Goal: Task Accomplishment & Management: Manage account settings

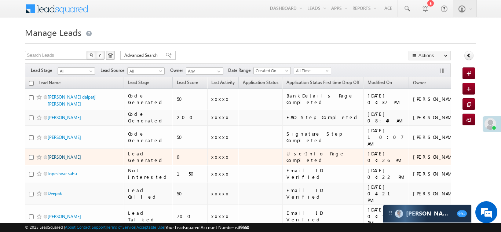
click at [61, 154] on link "Prakash Meena" at bounding box center [64, 157] width 33 height 6
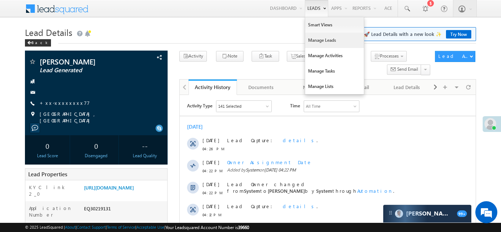
click at [306, 42] on link "Manage Leads" at bounding box center [334, 40] width 59 height 15
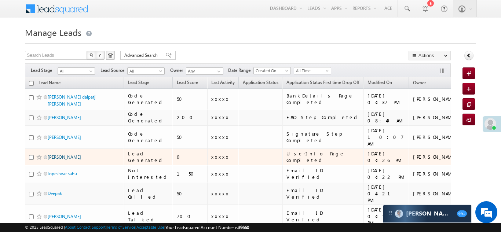
click at [58, 154] on link "[PERSON_NAME]" at bounding box center [64, 157] width 33 height 6
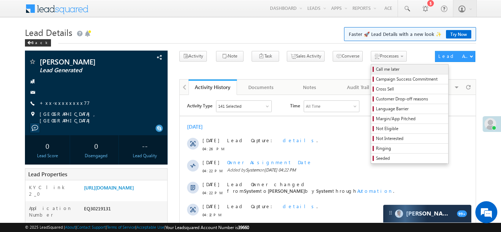
click at [376, 69] on span "Call me later" at bounding box center [411, 69] width 70 height 7
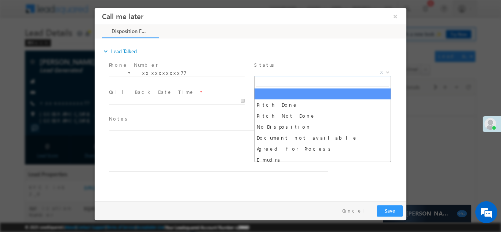
click at [309, 73] on span "X" at bounding box center [322, 72] width 137 height 7
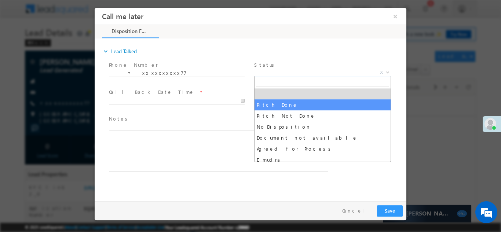
select select "Pitch Done"
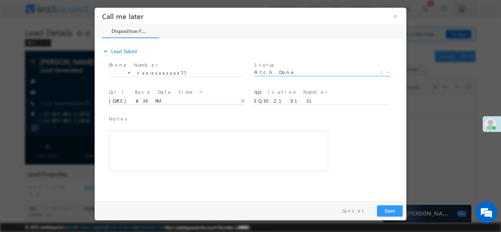
click at [145, 100] on input "10/08/25 4:39 PM" at bounding box center [177, 100] width 136 height 7
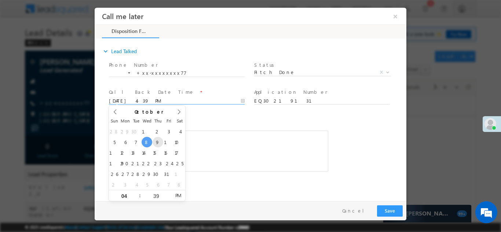
type input "10/09/25 4:39 PM"
click at [241, 118] on span "Notes *" at bounding box center [213, 119] width 208 height 8
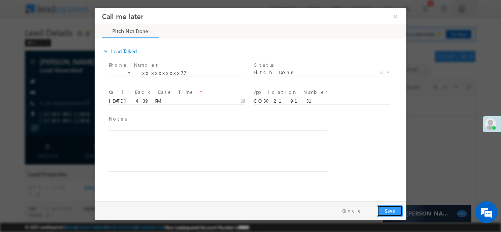
click at [392, 208] on button "Save" at bounding box center [390, 210] width 26 height 11
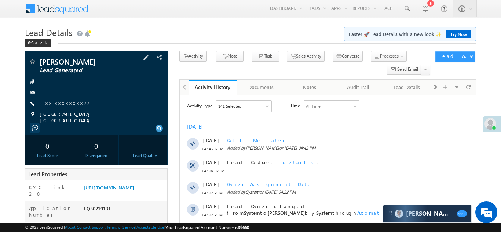
click at [72, 84] on div at bounding box center [96, 81] width 135 height 7
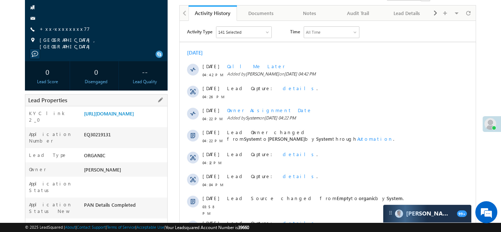
scroll to position [100, 0]
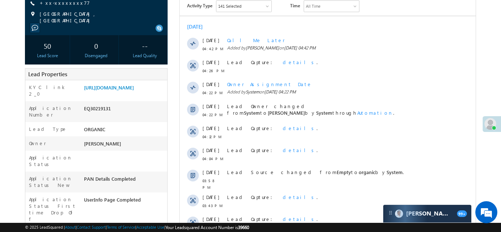
copy div "EQ30219131"
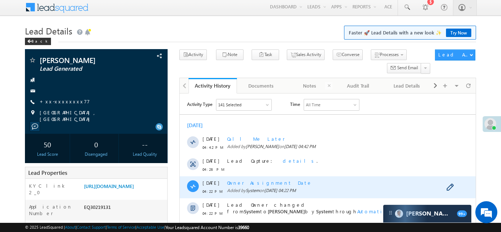
scroll to position [0, 0]
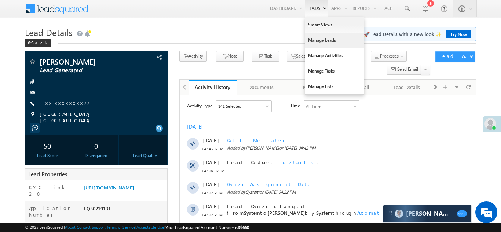
click at [308, 39] on link "Manage Leads" at bounding box center [334, 40] width 59 height 15
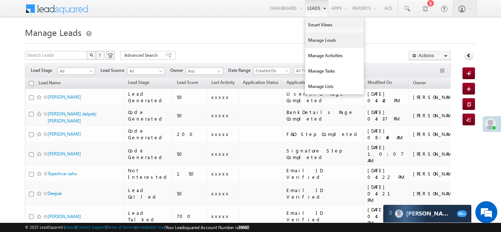
click at [315, 41] on link "Manage Leads" at bounding box center [334, 40] width 59 height 15
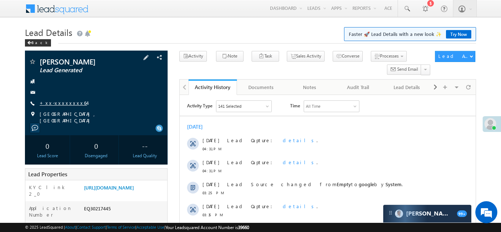
click at [59, 102] on link "+xx-xxxxxxxx64" at bounding box center [63, 103] width 47 height 6
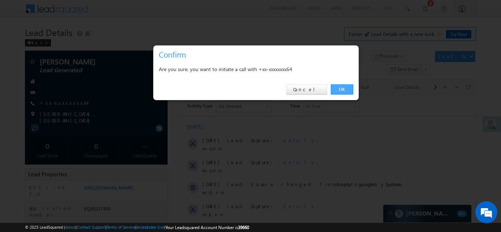
click at [339, 88] on link "OK" at bounding box center [342, 89] width 22 height 10
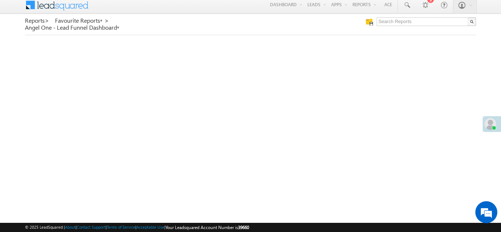
scroll to position [4, 0]
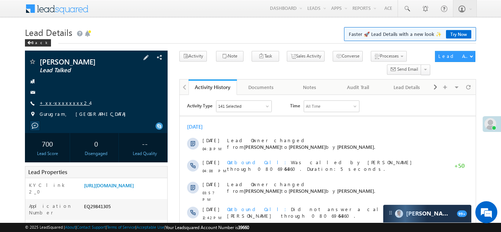
click at [60, 103] on link "+xx-xxxxxxxx24" at bounding box center [65, 103] width 50 height 6
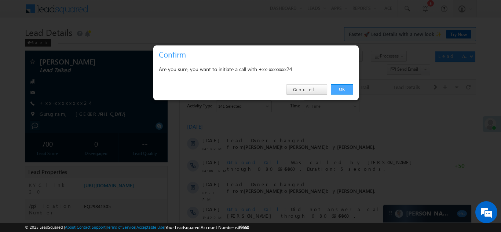
click at [340, 89] on link "OK" at bounding box center [342, 89] width 22 height 10
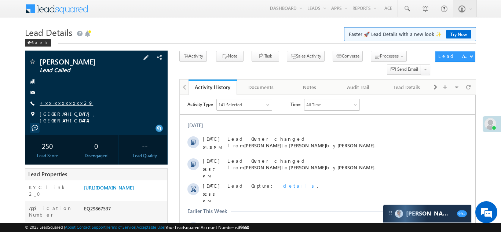
click at [63, 104] on link "+xx-xxxxxxxx29" at bounding box center [67, 103] width 54 height 6
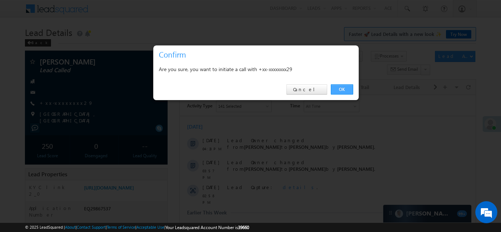
click at [337, 88] on link "OK" at bounding box center [342, 89] width 22 height 10
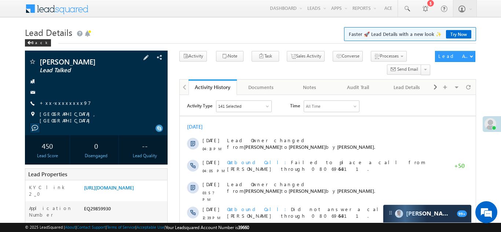
click at [60, 99] on div "Sanam Saroj Lead Talked +xx-xxxxxxxx97" at bounding box center [96, 91] width 135 height 66
click at [60, 101] on link "+xx-xxxxxxxx97" at bounding box center [65, 103] width 51 height 6
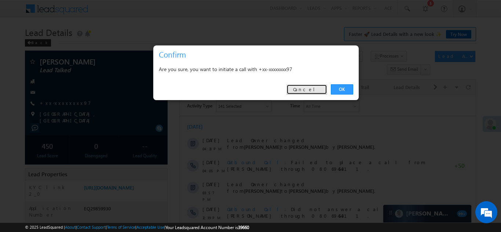
click at [314, 89] on link "Cancel" at bounding box center [306, 89] width 41 height 10
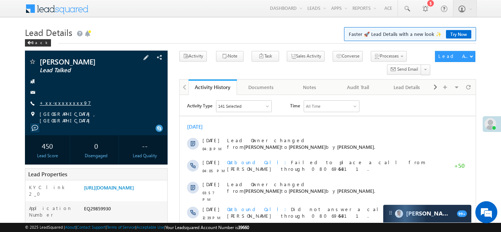
click at [58, 103] on link "+xx-xxxxxxxx97" at bounding box center [65, 103] width 51 height 6
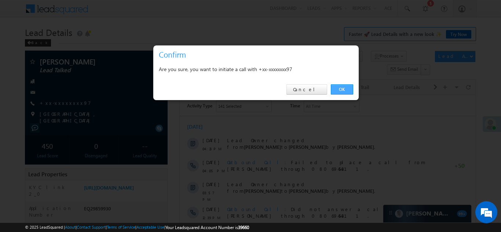
click at [341, 89] on link "OK" at bounding box center [342, 89] width 22 height 10
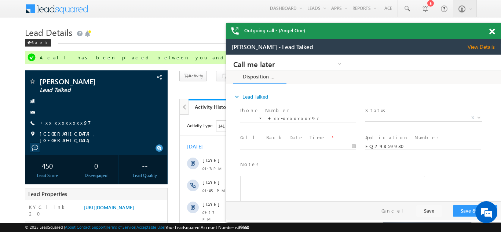
click at [491, 32] on span at bounding box center [492, 32] width 6 height 6
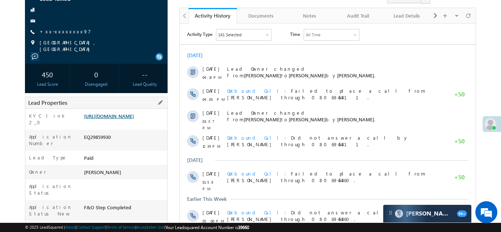
scroll to position [92, 0]
click at [122, 119] on link "https://angelbroking1-pk3em7sa.customui-test.leadsquared.com?leadId=18c3def9-9d…" at bounding box center [109, 116] width 50 height 6
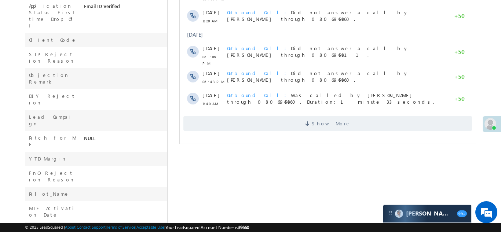
scroll to position [314, 0]
click at [279, 118] on span "Show More" at bounding box center [327, 123] width 289 height 15
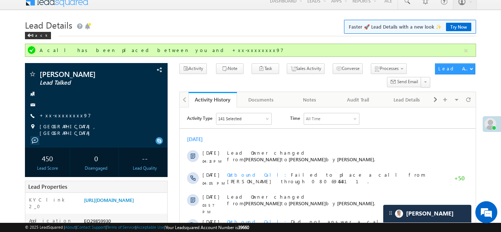
scroll to position [0, 0]
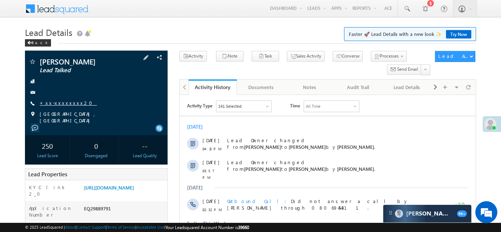
click at [56, 103] on link "+xx-xxxxxxxx20" at bounding box center [68, 103] width 57 height 6
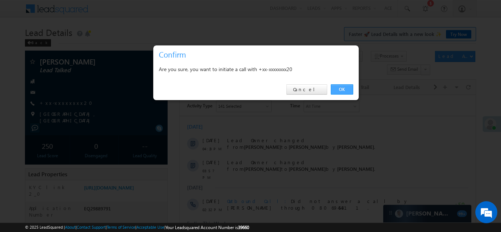
click at [340, 88] on link "OK" at bounding box center [342, 89] width 22 height 10
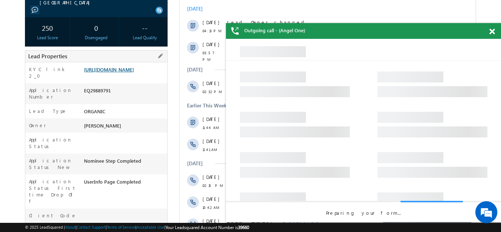
click at [120, 73] on link "https://angelbroking1-pk3em7sa.customui-test.leadsquared.com?leadId=20bee096-2e…" at bounding box center [109, 69] width 50 height 6
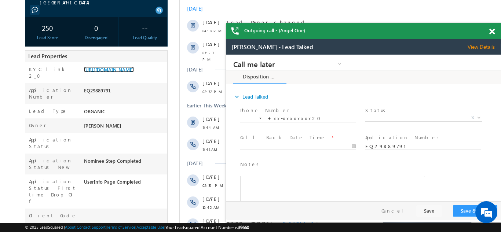
click at [493, 29] on span at bounding box center [492, 32] width 6 height 6
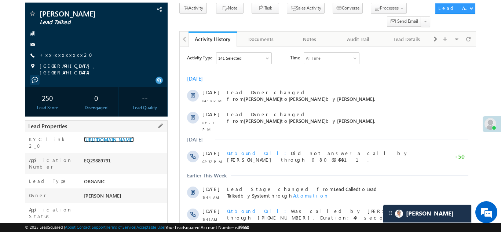
scroll to position [74, 0]
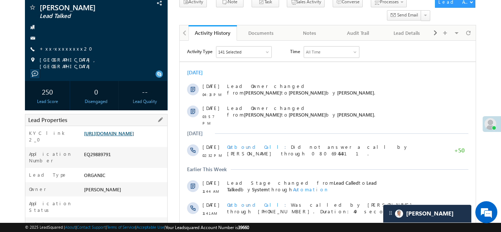
click at [115, 132] on link "https://angelbroking1-pk3em7sa.customui-test.leadsquared.com?leadId=20bee096-2e…" at bounding box center [109, 133] width 50 height 6
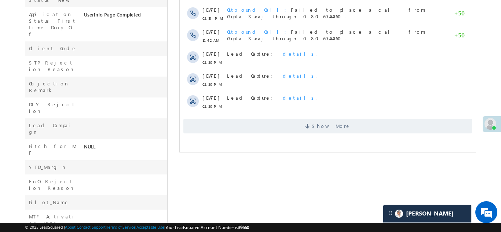
scroll to position [314, 0]
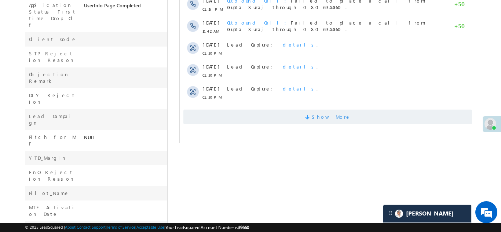
click at [278, 112] on span "Show More" at bounding box center [327, 117] width 289 height 15
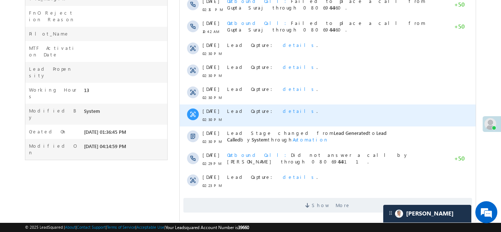
scroll to position [482, 0]
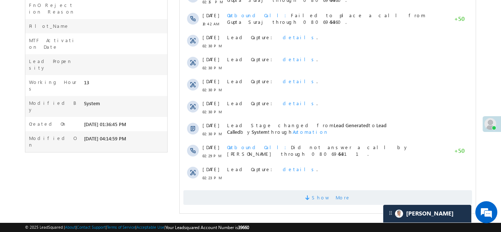
click at [278, 197] on span "Show More" at bounding box center [327, 197] width 289 height 15
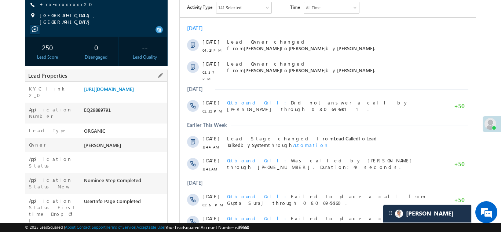
scroll to position [120, 0]
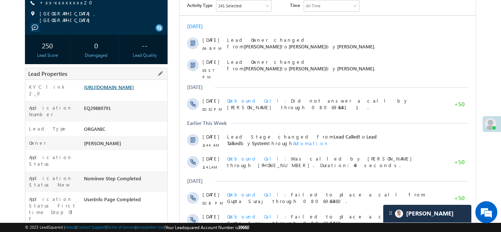
click at [123, 90] on link "https://angelbroking1-pk3em7sa.customui-test.leadsquared.com?leadId=20bee096-2e…" at bounding box center [109, 87] width 50 height 6
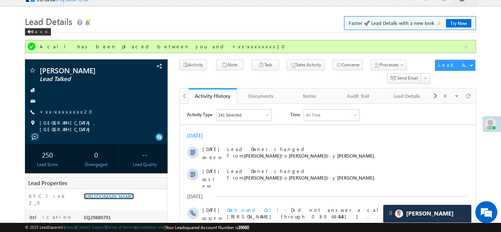
scroll to position [0, 0]
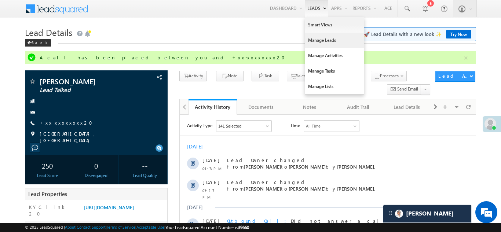
click at [312, 44] on link "Manage Leads" at bounding box center [334, 40] width 59 height 15
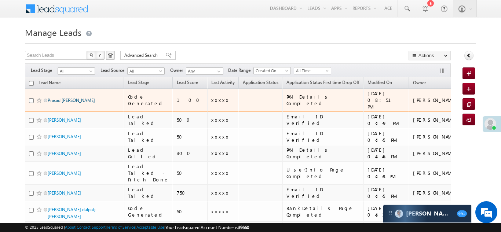
click at [67, 98] on link "Prasad sitaram kasar" at bounding box center [71, 101] width 47 height 6
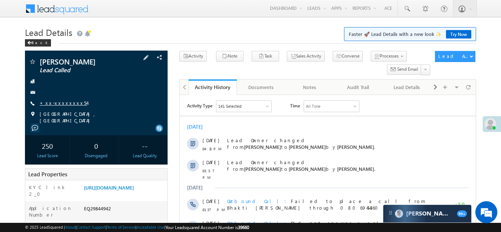
click at [54, 103] on link "+xx-xxxxxxxx54" at bounding box center [63, 103] width 47 height 6
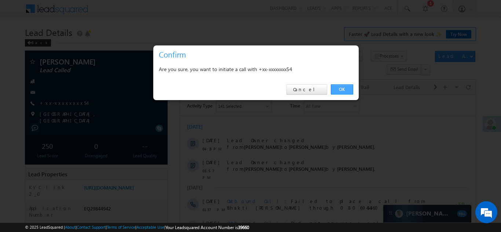
click at [341, 91] on link "OK" at bounding box center [342, 89] width 22 height 10
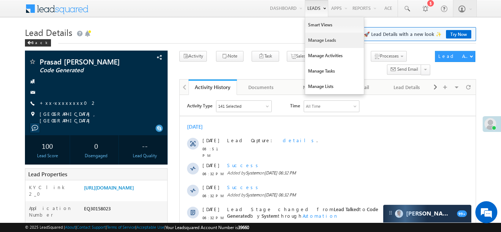
click at [313, 40] on link "Manage Leads" at bounding box center [334, 40] width 59 height 15
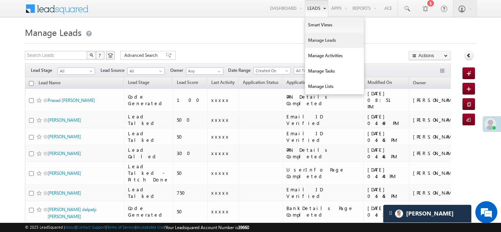
click at [308, 40] on link "Manage Leads" at bounding box center [334, 40] width 59 height 15
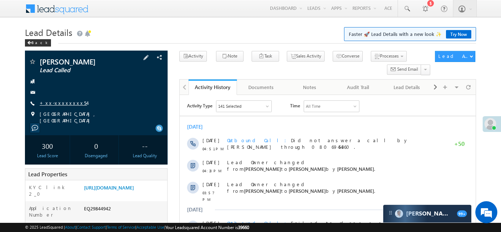
click at [57, 103] on link "+xx-xxxxxxxx54" at bounding box center [63, 103] width 47 height 6
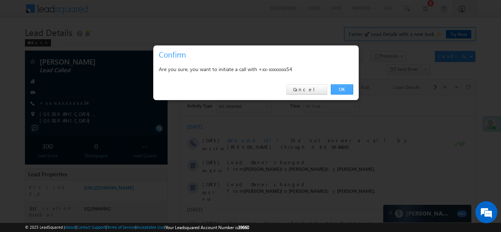
click at [336, 90] on link "OK" at bounding box center [342, 89] width 22 height 10
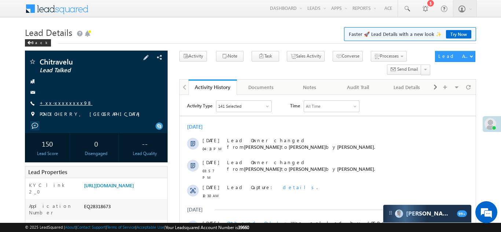
click at [64, 105] on link "+xx-xxxxxxxx98" at bounding box center [66, 103] width 53 height 6
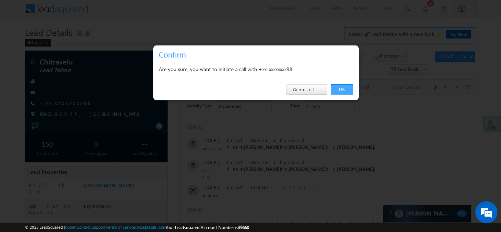
click at [339, 89] on link "OK" at bounding box center [342, 89] width 22 height 10
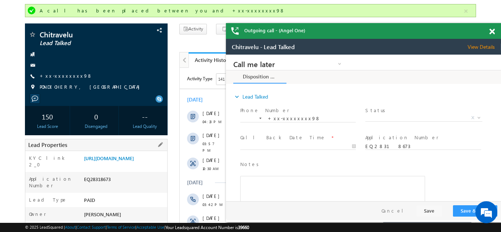
scroll to position [64, 0]
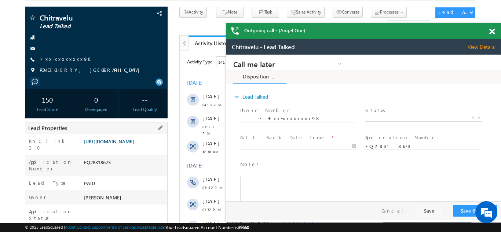
click at [131, 145] on link "https://angelbroking1-pk3em7sa.customui-test.leadsquared.com?leadId=23cfdf2a-f6…" at bounding box center [109, 141] width 50 height 6
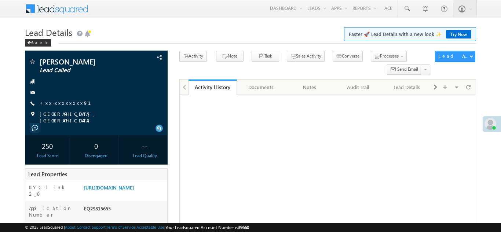
click at [60, 102] on link "+xx-xxxxxxxx91" at bounding box center [70, 103] width 60 height 6
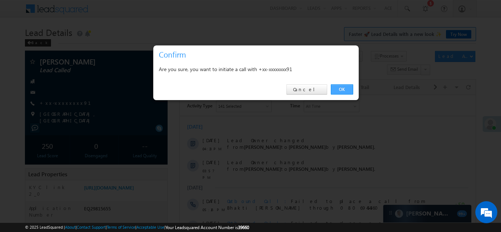
click at [342, 89] on link "OK" at bounding box center [342, 89] width 22 height 10
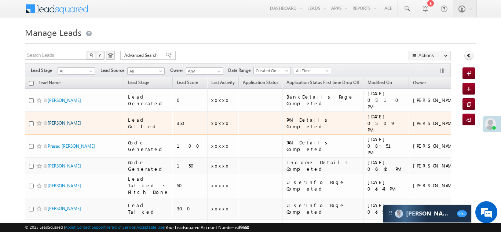
click at [68, 120] on link "[PERSON_NAME]" at bounding box center [64, 123] width 33 height 6
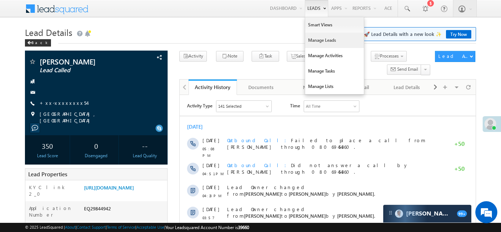
click at [310, 40] on link "Manage Leads" at bounding box center [334, 40] width 59 height 15
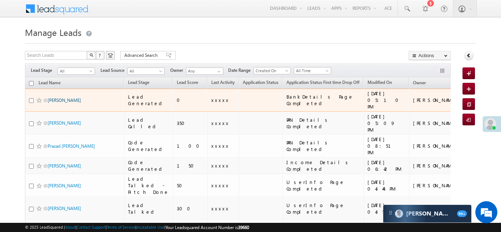
click at [54, 98] on link "[PERSON_NAME]" at bounding box center [64, 101] width 33 height 6
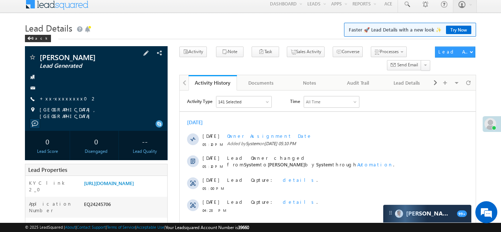
scroll to position [1, 0]
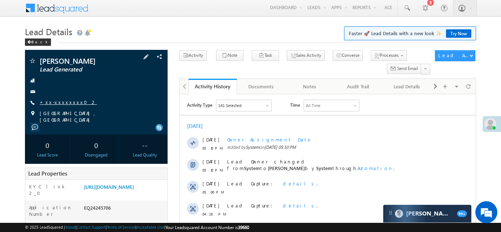
click at [56, 101] on link "+xx-xxxxxxxx02" at bounding box center [68, 102] width 57 height 6
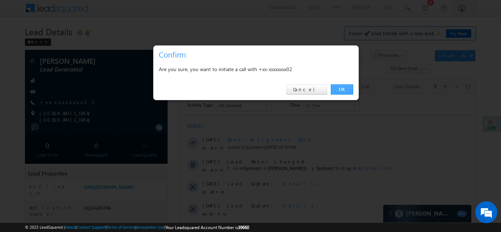
click at [340, 87] on link "OK" at bounding box center [342, 89] width 22 height 10
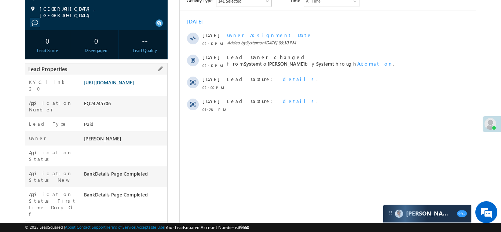
scroll to position [125, 0]
click at [116, 85] on link "https://angelbroking1-pk3em7sa.customui-test.leadsquared.com?leadId=8e7d4612-a3…" at bounding box center [109, 82] width 50 height 6
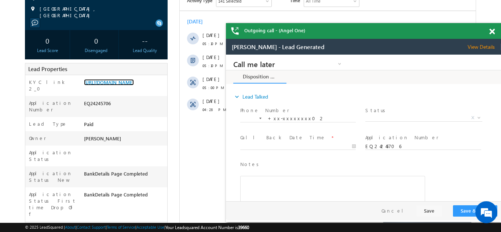
scroll to position [0, 0]
click at [493, 30] on span at bounding box center [492, 32] width 6 height 6
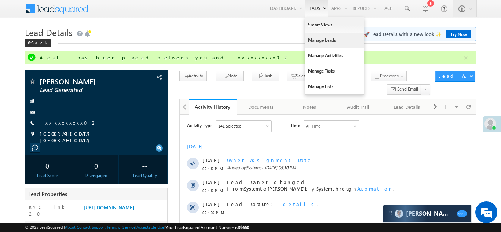
click at [312, 40] on link "Manage Leads" at bounding box center [334, 40] width 59 height 15
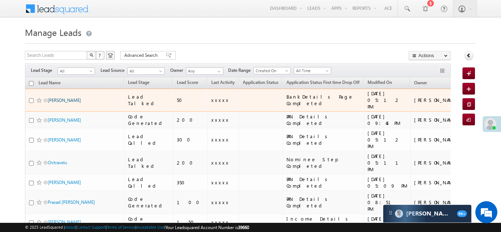
click at [53, 98] on link "[PERSON_NAME]" at bounding box center [64, 101] width 33 height 6
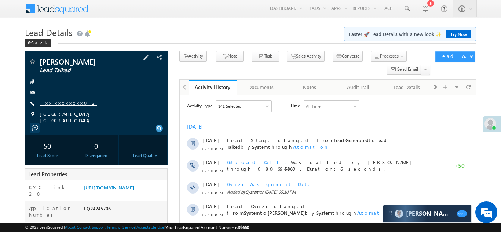
click at [59, 102] on link "+xx-xxxxxxxx02" at bounding box center [68, 103] width 57 height 6
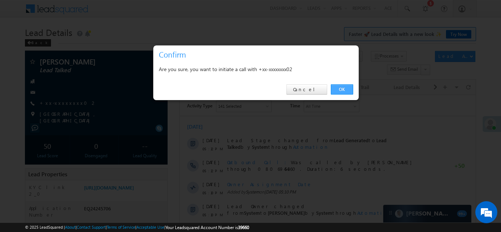
click at [340, 90] on link "OK" at bounding box center [342, 89] width 22 height 10
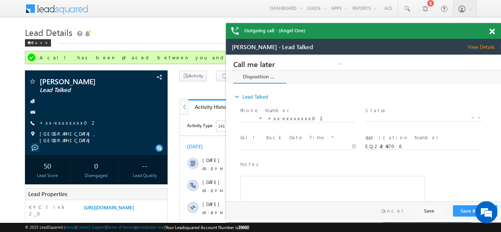
click at [491, 31] on span at bounding box center [492, 32] width 6 height 6
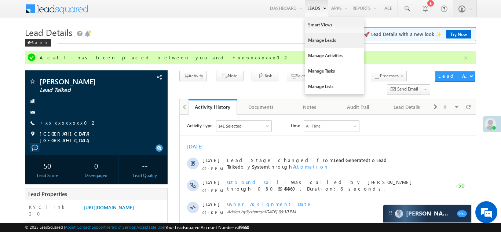
click at [310, 41] on link "Manage Leads" at bounding box center [334, 40] width 59 height 15
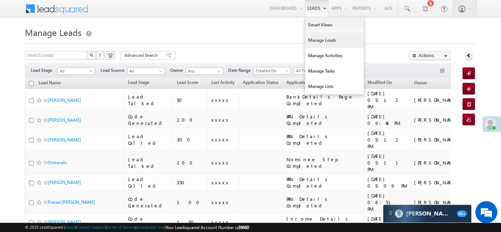
click at [314, 40] on link "Manage Leads" at bounding box center [334, 40] width 59 height 15
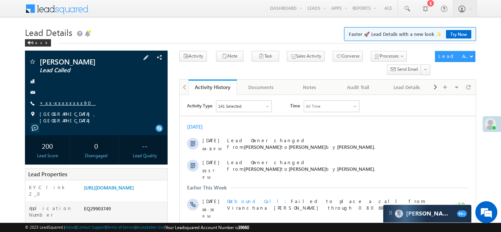
click at [55, 103] on link "+xx-xxxxxxxx90" at bounding box center [68, 103] width 56 height 6
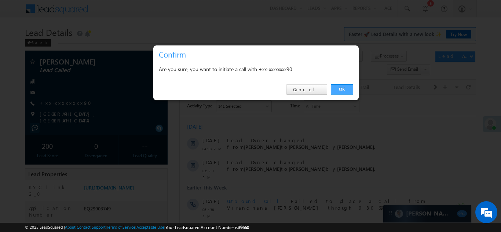
click at [340, 88] on link "OK" at bounding box center [342, 89] width 22 height 10
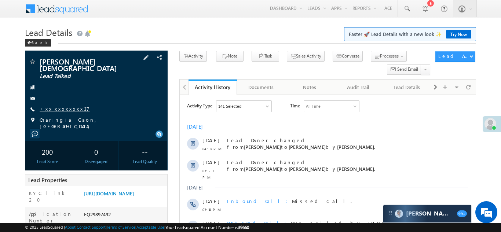
click at [60, 106] on link "+xx-xxxxxxxx37" at bounding box center [65, 109] width 50 height 6
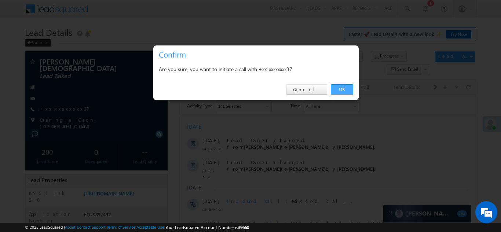
click at [340, 90] on link "OK" at bounding box center [342, 89] width 22 height 10
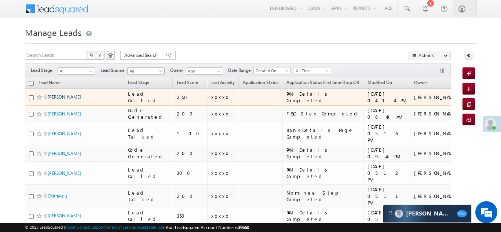
click at [57, 97] on link "Rajnish Kumar" at bounding box center [64, 97] width 33 height 6
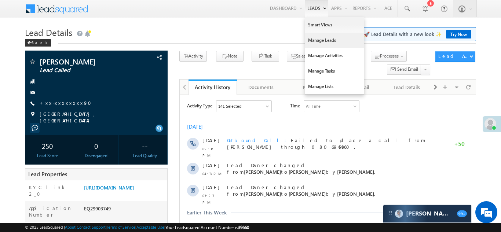
click at [310, 39] on link "Manage Leads" at bounding box center [334, 40] width 59 height 15
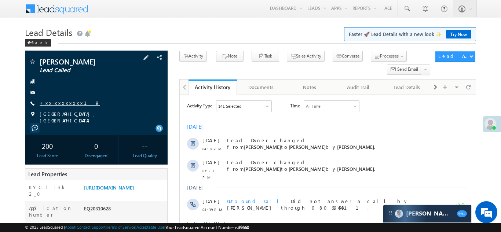
click at [59, 101] on link "+xx-xxxxxxxx19" at bounding box center [70, 103] width 60 height 6
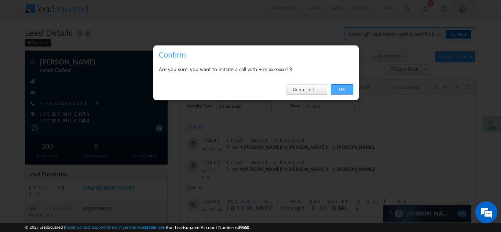
click at [339, 89] on link "OK" at bounding box center [342, 89] width 22 height 10
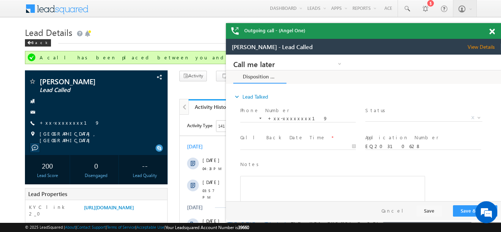
click at [493, 32] on span at bounding box center [492, 32] width 6 height 6
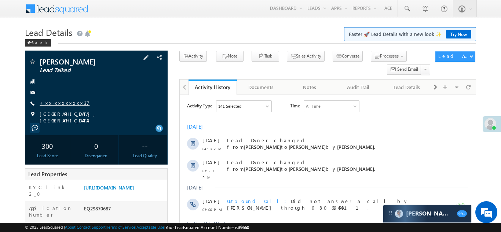
click at [57, 106] on link "+xx-xxxxxxxx37" at bounding box center [65, 103] width 50 height 6
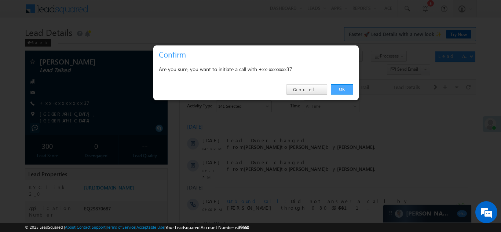
click at [338, 88] on link "OK" at bounding box center [342, 89] width 22 height 10
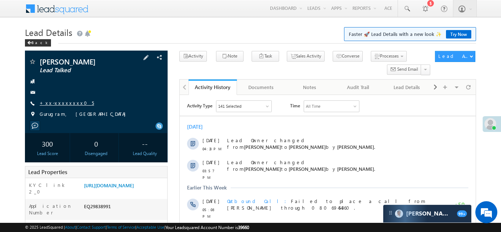
click at [58, 104] on link "+xx-xxxxxxxx05" at bounding box center [67, 103] width 54 height 6
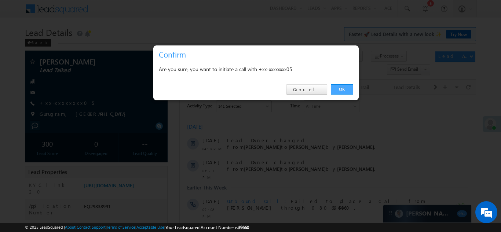
click at [339, 89] on link "OK" at bounding box center [342, 89] width 22 height 10
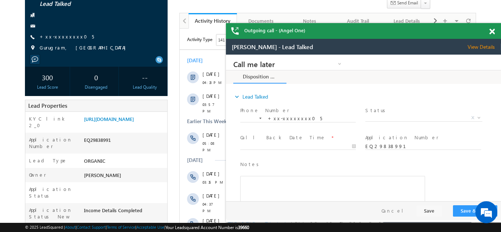
scroll to position [139, 0]
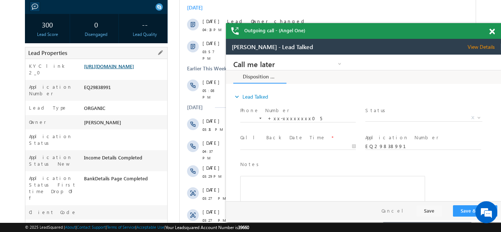
click at [129, 69] on link "https://angelbroking1-pk3em7sa.customui-test.leadsquared.com?leadId=8b5adf44-d0…" at bounding box center [109, 66] width 50 height 6
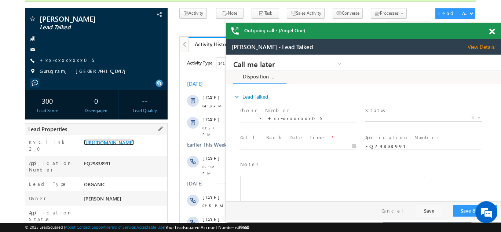
scroll to position [39, 0]
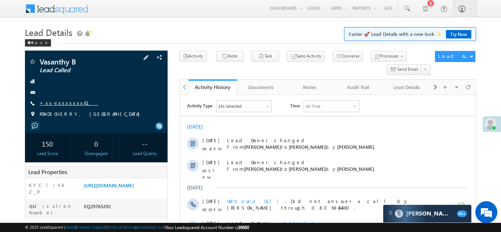
click at [59, 100] on link "+xx-xxxxxxxx61" at bounding box center [69, 103] width 58 height 6
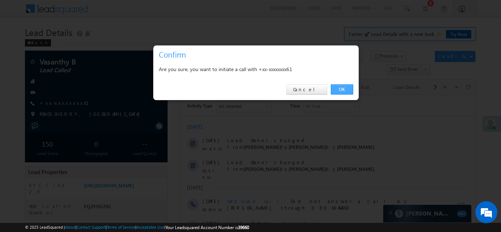
click at [342, 88] on link "OK" at bounding box center [342, 89] width 22 height 10
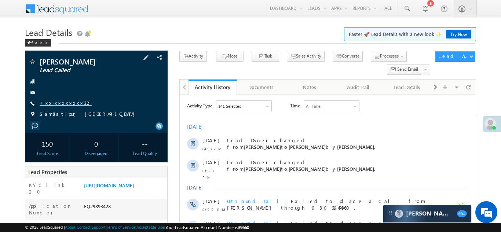
click at [62, 105] on link "+xx-xxxxxxxx32" at bounding box center [66, 103] width 52 height 6
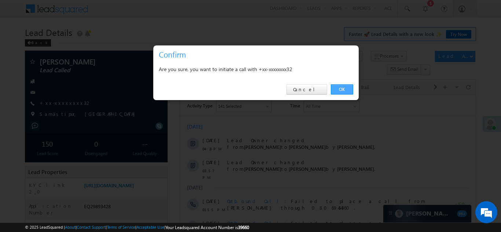
click at [339, 88] on link "OK" at bounding box center [342, 89] width 22 height 10
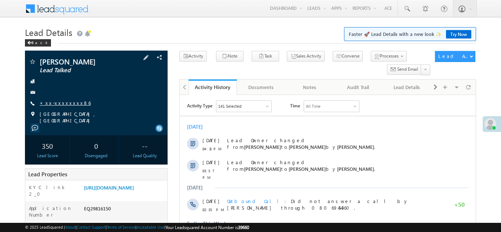
click at [62, 101] on link "+xx-xxxxxxxx86" at bounding box center [65, 103] width 51 height 6
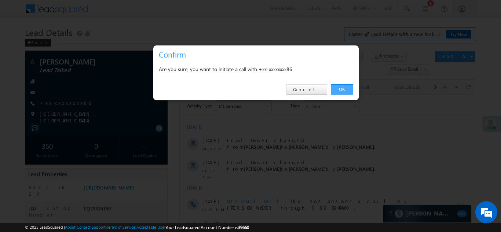
click at [341, 88] on link "OK" at bounding box center [342, 89] width 22 height 10
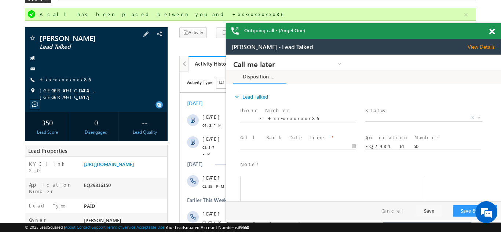
scroll to position [26, 0]
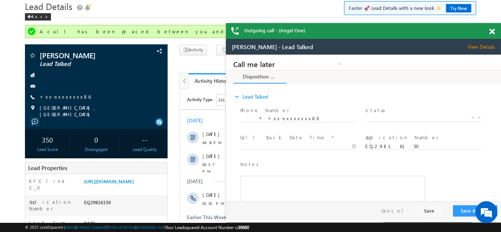
click at [493, 30] on span at bounding box center [492, 32] width 6 height 6
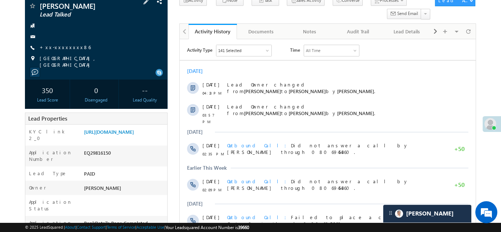
scroll to position [69, 0]
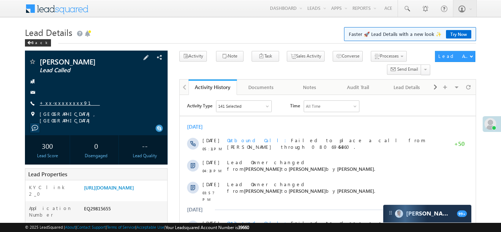
click at [59, 102] on link "+xx-xxxxxxxx91" at bounding box center [70, 103] width 60 height 6
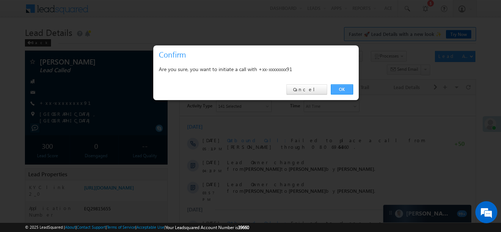
click at [343, 88] on link "OK" at bounding box center [342, 89] width 22 height 10
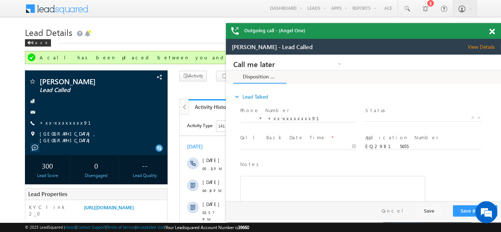
click at [491, 31] on span at bounding box center [492, 32] width 6 height 6
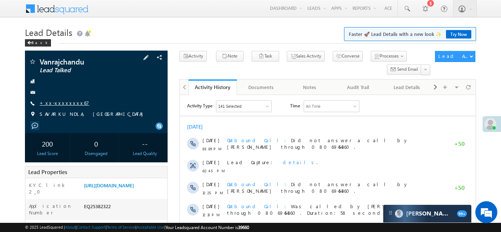
click at [65, 102] on link "+xx-xxxxxxxx67" at bounding box center [65, 103] width 50 height 6
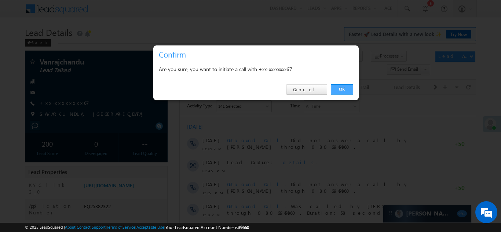
click at [338, 88] on link "OK" at bounding box center [342, 89] width 22 height 10
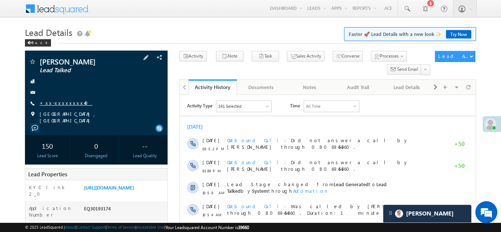
click at [55, 102] on link "+xx-xxxxxxxx40" at bounding box center [66, 103] width 53 height 6
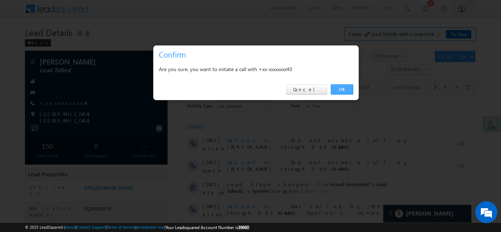
click at [341, 89] on link "OK" at bounding box center [342, 89] width 22 height 10
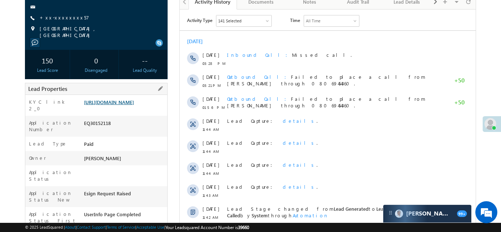
click at [123, 103] on link "https://angelbroking1-pk3em7sa.customui-test.leadsquared.com?leadId=6308513b-2e…" at bounding box center [109, 102] width 50 height 6
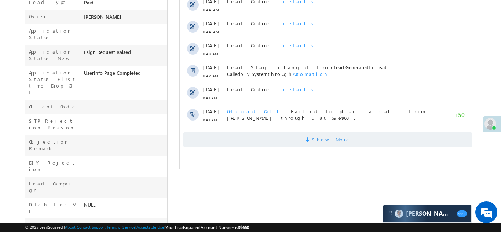
scroll to position [245, 0]
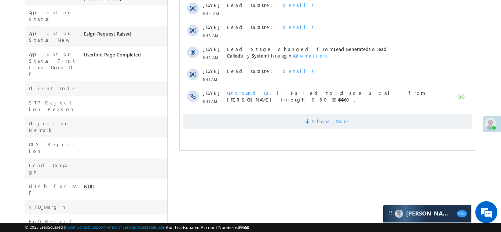
click at [263, 116] on span "Show More" at bounding box center [327, 121] width 289 height 15
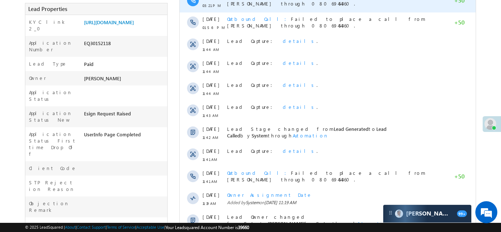
scroll to position [161, 0]
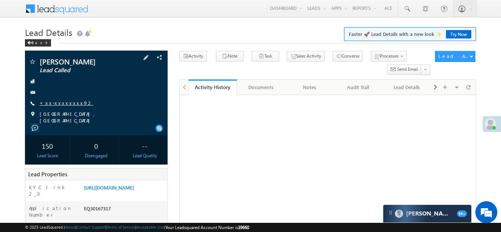
click at [60, 103] on link "+xx-xxxxxxxx92" at bounding box center [67, 103] width 54 height 6
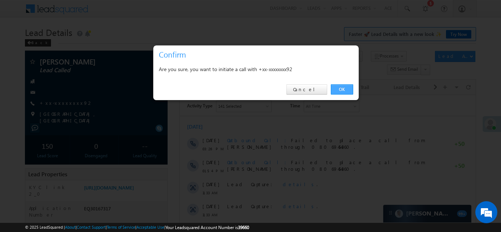
click at [340, 89] on link "OK" at bounding box center [342, 89] width 22 height 10
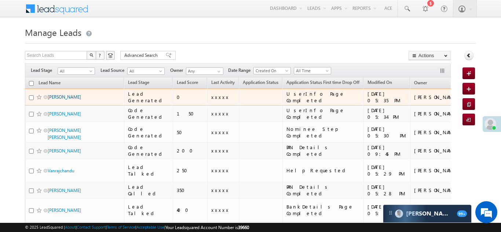
click at [70, 96] on link "[PERSON_NAME]" at bounding box center [64, 97] width 33 height 6
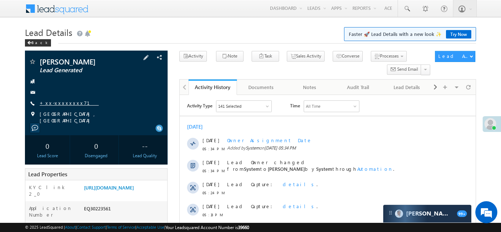
click at [60, 102] on link "+xx-xxxxxxxx71" at bounding box center [69, 103] width 59 height 6
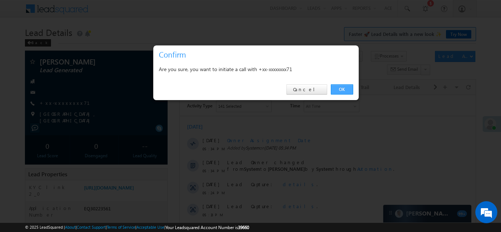
click at [340, 86] on link "OK" at bounding box center [342, 89] width 22 height 10
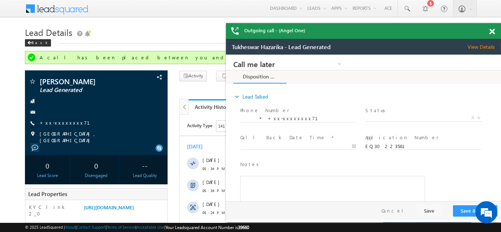
click at [490, 29] on span at bounding box center [492, 32] width 6 height 6
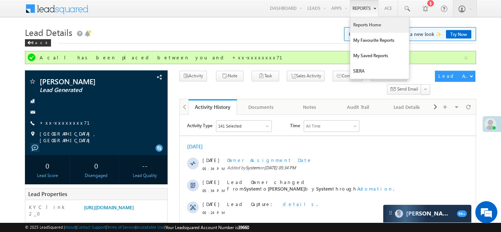
click at [355, 25] on link "Reports Home" at bounding box center [379, 24] width 59 height 15
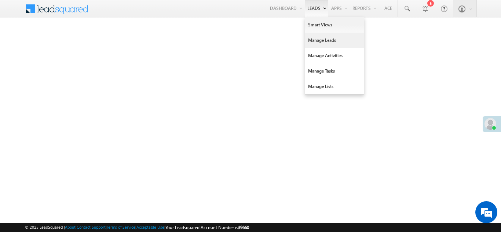
click at [316, 42] on link "Manage Leads" at bounding box center [334, 40] width 59 height 15
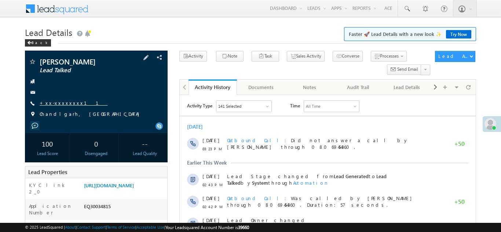
click at [54, 103] on link "+xx-xxxxxxxx11" at bounding box center [74, 103] width 68 height 6
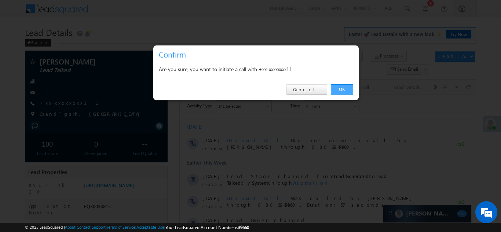
click at [342, 88] on link "OK" at bounding box center [342, 89] width 22 height 10
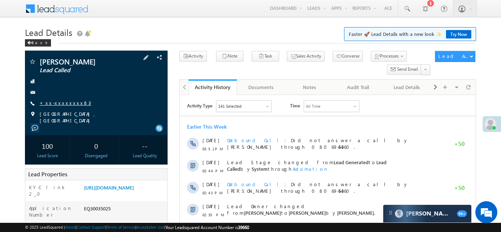
click at [63, 102] on link "+xx-xxxxxxxx83" at bounding box center [65, 103] width 51 height 6
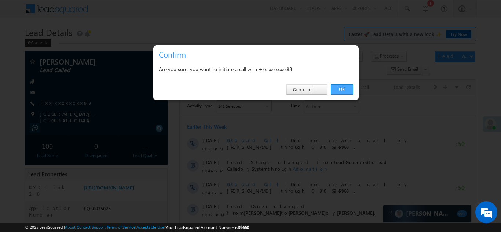
click at [340, 89] on link "OK" at bounding box center [342, 89] width 22 height 10
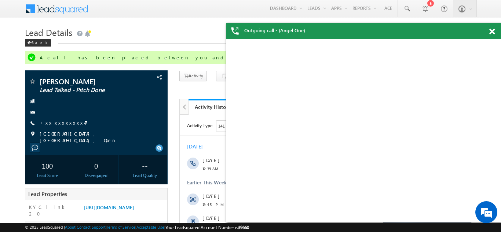
click at [491, 33] on span at bounding box center [492, 32] width 6 height 6
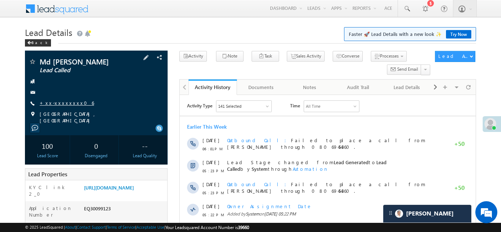
click at [62, 103] on link "+xx-xxxxxxxx06" at bounding box center [67, 103] width 54 height 6
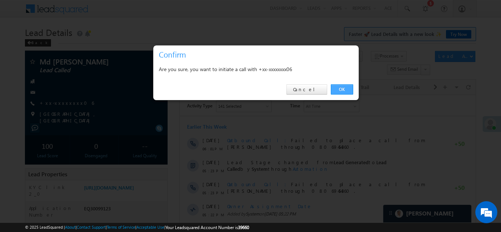
click at [343, 91] on link "OK" at bounding box center [342, 89] width 22 height 10
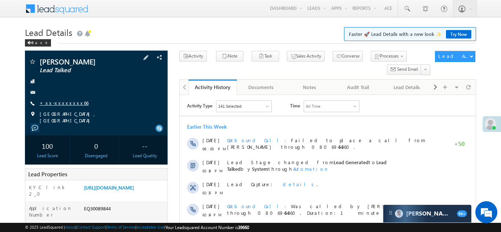
click at [55, 105] on link "+xx-xxxxxxxx66" at bounding box center [64, 103] width 49 height 6
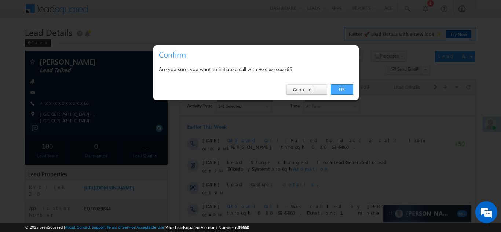
click at [338, 88] on link "OK" at bounding box center [342, 89] width 22 height 10
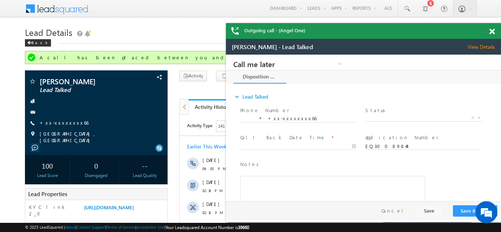
click at [492, 32] on span at bounding box center [492, 32] width 6 height 6
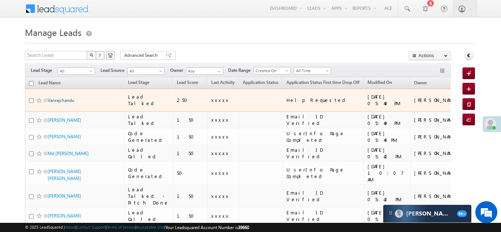
click at [63, 98] on link "Vanrajchandu" at bounding box center [61, 101] width 27 height 6
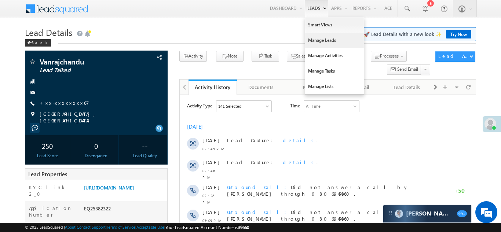
click at [313, 41] on link "Manage Leads" at bounding box center [334, 40] width 59 height 15
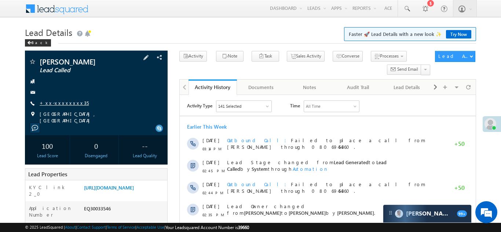
click at [58, 103] on link "+xx-xxxxxxxx35" at bounding box center [64, 103] width 49 height 6
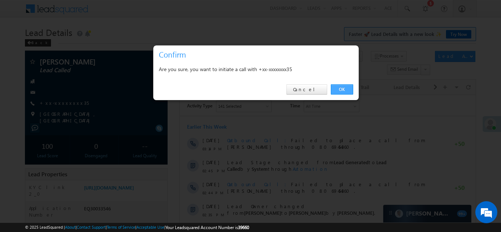
click at [341, 88] on link "OK" at bounding box center [342, 89] width 22 height 10
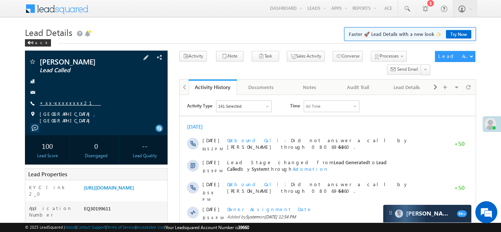
click at [54, 103] on link "+xx-xxxxxxxx21" at bounding box center [70, 103] width 61 height 6
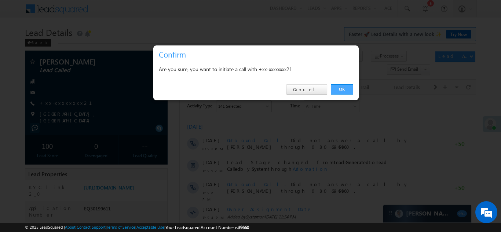
click at [341, 87] on link "OK" at bounding box center [342, 89] width 22 height 10
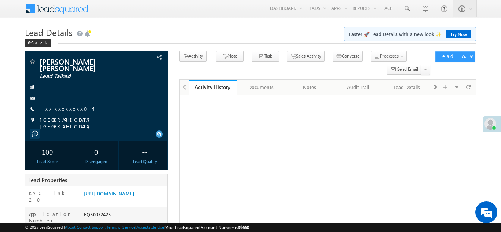
click at [58, 106] on link "+xx-xxxxxxxx04" at bounding box center [66, 109] width 53 height 6
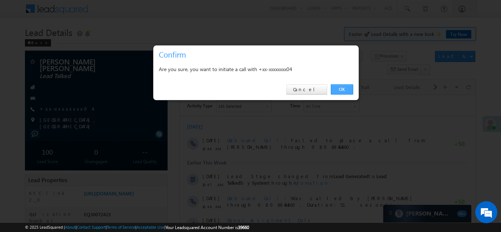
click at [341, 89] on link "OK" at bounding box center [342, 89] width 22 height 10
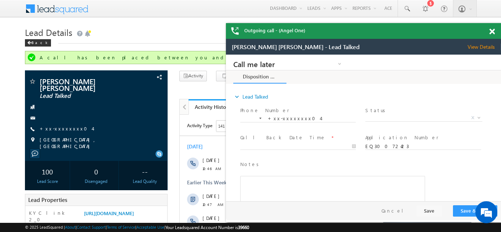
click at [491, 33] on span at bounding box center [492, 32] width 6 height 6
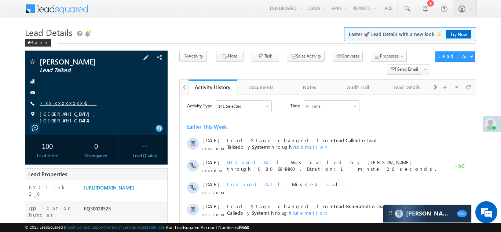
click at [60, 103] on link "+xx-xxxxxxxx41" at bounding box center [68, 103] width 57 height 6
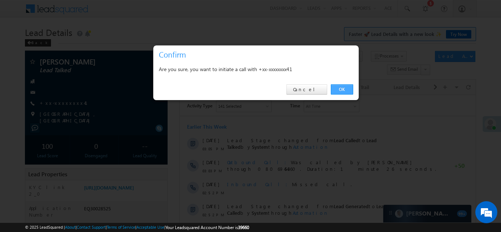
click at [340, 89] on link "OK" at bounding box center [342, 89] width 22 height 10
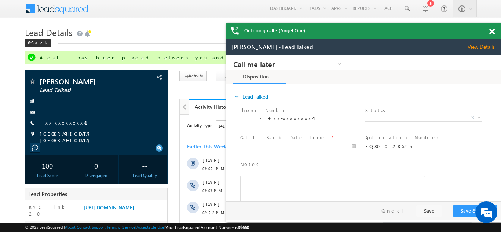
click at [492, 32] on span at bounding box center [492, 32] width 6 height 6
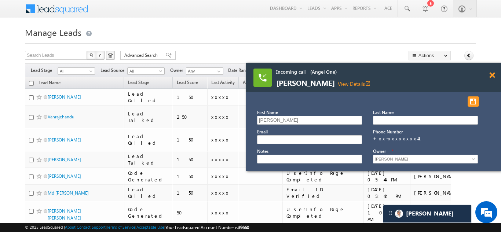
click at [489, 72] on span at bounding box center [492, 75] width 6 height 6
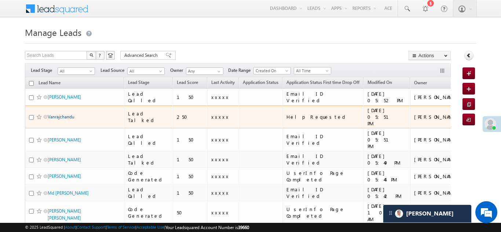
click at [58, 114] on link "Vanrajchandu" at bounding box center [61, 117] width 27 height 6
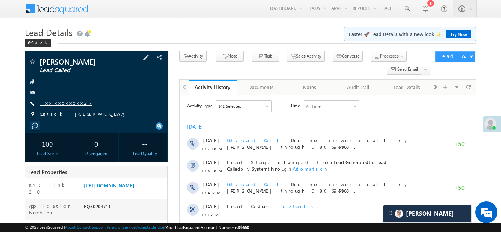
click at [54, 106] on link "+xx-xxxxxxxx27" at bounding box center [66, 103] width 52 height 6
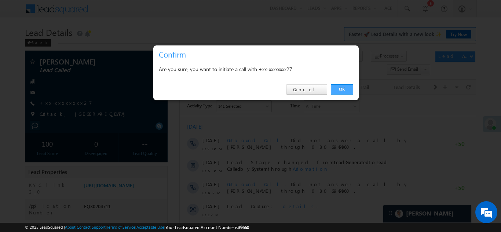
click at [338, 89] on link "OK" at bounding box center [342, 89] width 22 height 10
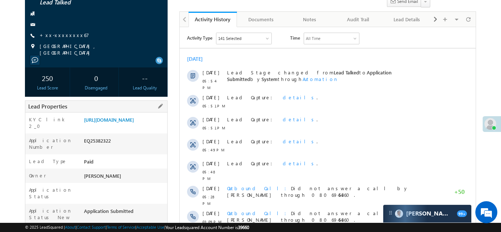
scroll to position [72, 0]
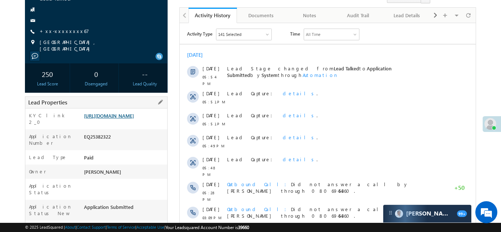
click at [122, 113] on link "[URL][DOMAIN_NAME]" at bounding box center [109, 116] width 50 height 6
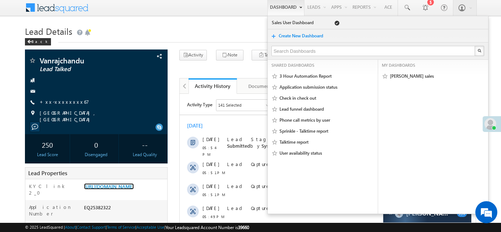
scroll to position [0, 0]
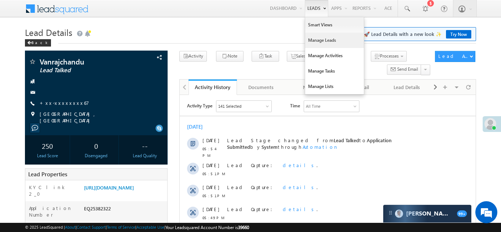
click at [314, 39] on link "Manage Leads" at bounding box center [334, 40] width 59 height 15
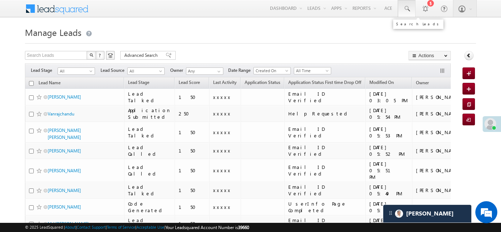
click at [406, 8] on span at bounding box center [406, 8] width 7 height 7
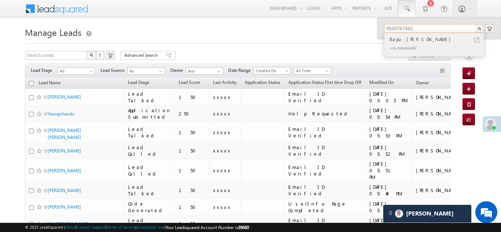
type input "9545787482"
click at [409, 40] on div "Bapu Vishvanath Ghane" at bounding box center [437, 39] width 98 height 8
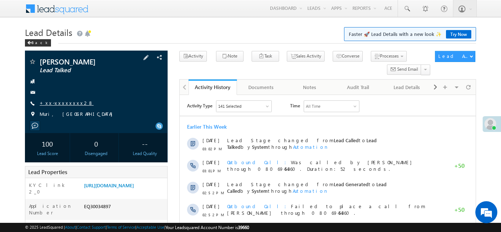
click at [61, 100] on link "+xx-xxxxxxxx28" at bounding box center [67, 103] width 54 height 6
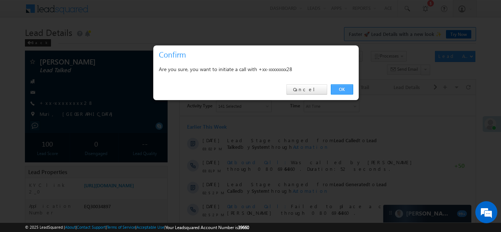
click at [340, 87] on link "OK" at bounding box center [342, 89] width 22 height 10
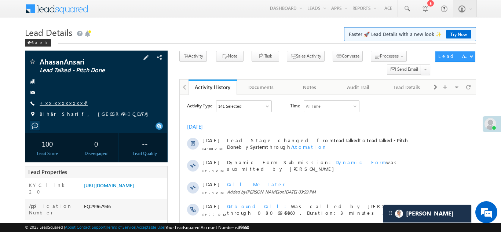
click at [55, 102] on link "+xx-xxxxxxxx47" at bounding box center [64, 103] width 48 height 6
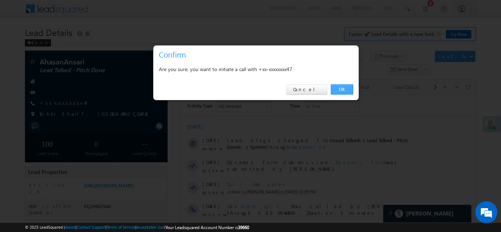
click at [336, 89] on link "OK" at bounding box center [342, 89] width 22 height 10
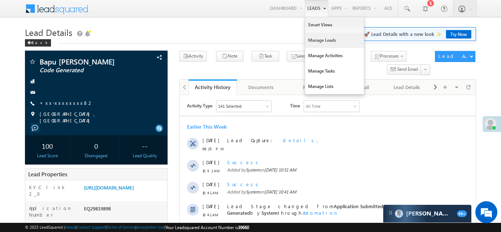
click at [314, 39] on link "Manage Leads" at bounding box center [334, 40] width 59 height 15
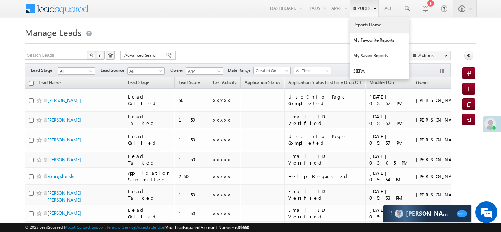
click at [366, 23] on link "Reports Home" at bounding box center [379, 24] width 59 height 15
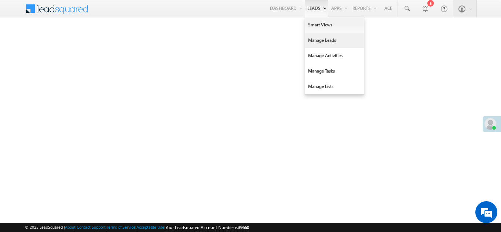
click at [315, 37] on link "Manage Leads" at bounding box center [334, 40] width 59 height 15
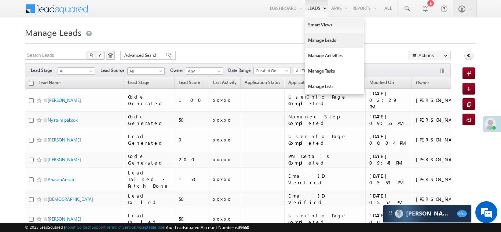
click at [321, 37] on link "Manage Leads" at bounding box center [334, 40] width 59 height 15
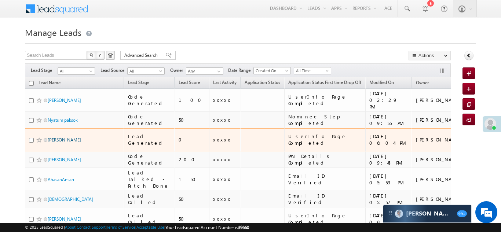
click at [52, 137] on link "[PERSON_NAME]" at bounding box center [64, 140] width 33 height 6
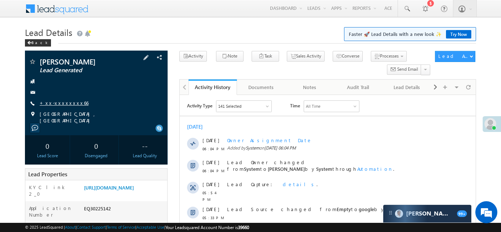
click at [57, 102] on link "+xx-xxxxxxxx66" at bounding box center [64, 103] width 49 height 6
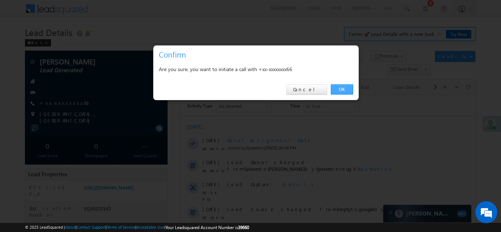
click at [338, 89] on link "OK" at bounding box center [342, 89] width 22 height 10
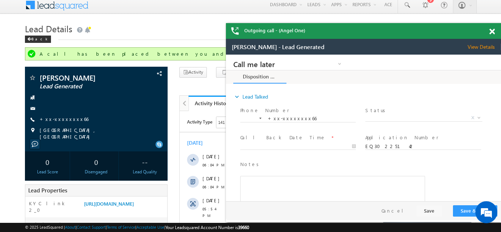
click at [490, 30] on span at bounding box center [492, 32] width 6 height 6
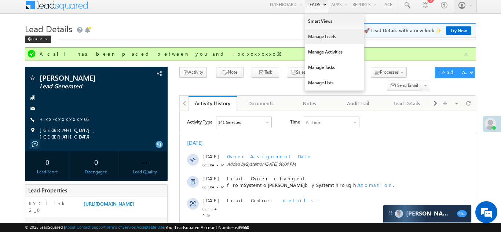
click at [317, 36] on link "Manage Leads" at bounding box center [334, 36] width 59 height 15
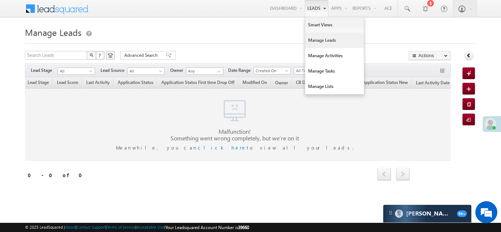
click at [318, 40] on link "Manage Leads" at bounding box center [334, 40] width 59 height 15
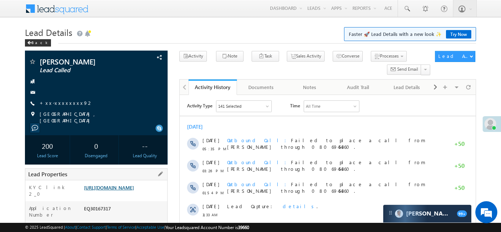
click at [118, 186] on link "[URL][DOMAIN_NAME]" at bounding box center [109, 187] width 50 height 6
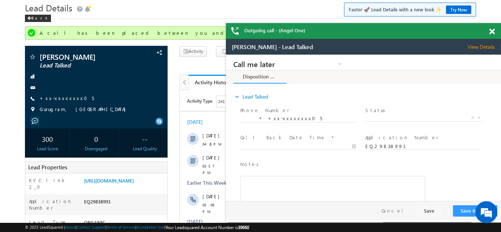
scroll to position [20, 0]
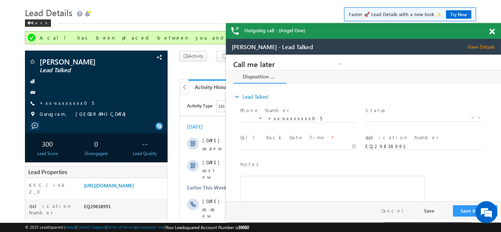
click at [491, 31] on span at bounding box center [492, 32] width 6 height 6
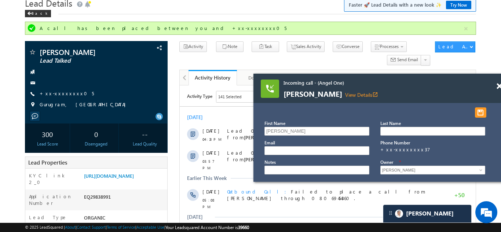
scroll to position [93, 0]
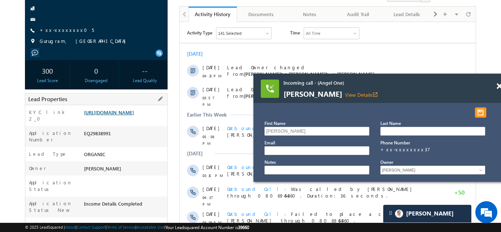
click at [125, 116] on link "https://angelbroking1-pk3em7sa.customui-test.leadsquared.com?leadId=8b5adf44-d0…" at bounding box center [109, 112] width 50 height 6
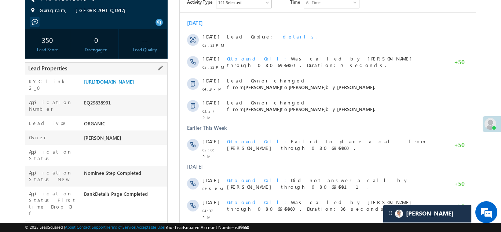
scroll to position [104, 0]
click at [121, 84] on link "[URL][DOMAIN_NAME]" at bounding box center [109, 81] width 50 height 6
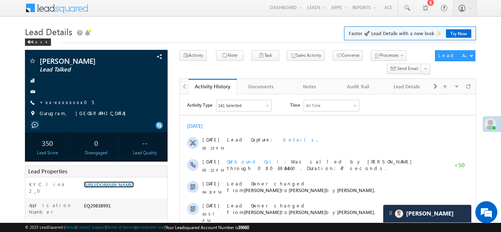
scroll to position [0, 0]
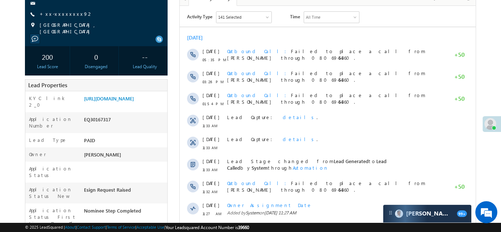
scroll to position [89, 0]
click at [116, 101] on link "https://angelbroking1-pk3em7sa.customui-test.leadsquared.com?leadId=1c9d7460-6a…" at bounding box center [109, 98] width 50 height 6
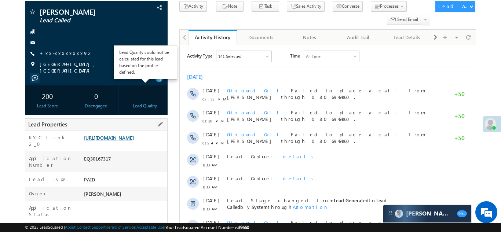
scroll to position [47, 0]
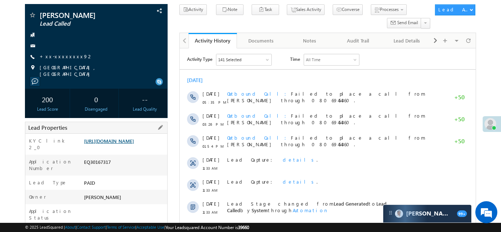
click at [121, 144] on link "https://angelbroking1-pk3em7sa.customui-test.leadsquared.com?leadId=1c9d7460-6a…" at bounding box center [109, 141] width 50 height 6
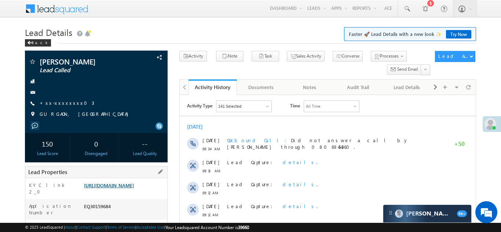
click at [121, 189] on link "[URL][DOMAIN_NAME]" at bounding box center [109, 185] width 50 height 6
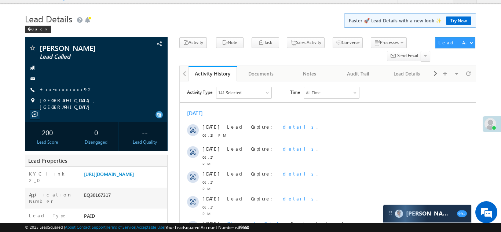
scroll to position [13, 0]
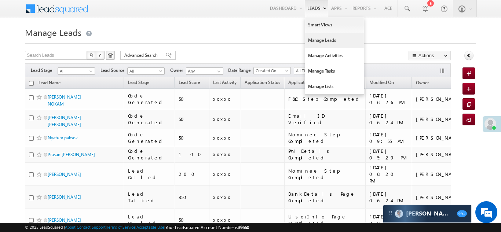
click at [314, 41] on link "Manage Leads" at bounding box center [334, 40] width 59 height 15
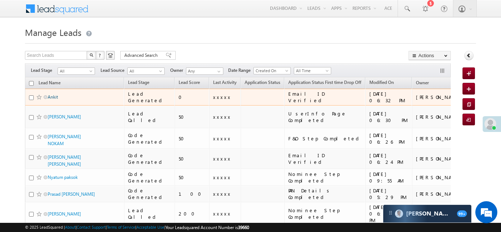
click at [54, 96] on link "Ankit" at bounding box center [53, 97] width 10 height 6
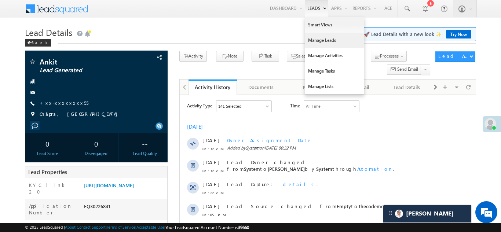
click at [312, 40] on link "Manage Leads" at bounding box center [334, 40] width 59 height 15
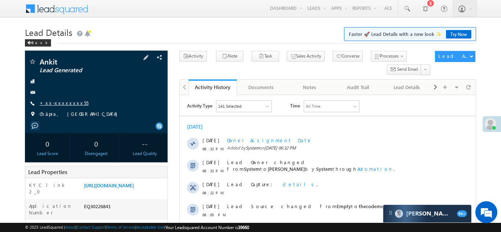
click at [56, 103] on link "+xx-xxxxxxxx55" at bounding box center [64, 103] width 49 height 6
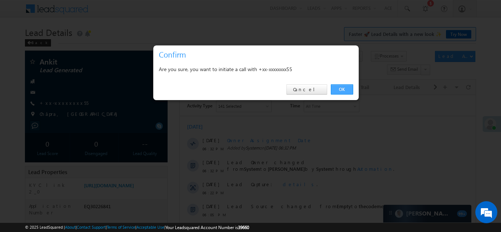
click at [337, 88] on link "OK" at bounding box center [342, 89] width 22 height 10
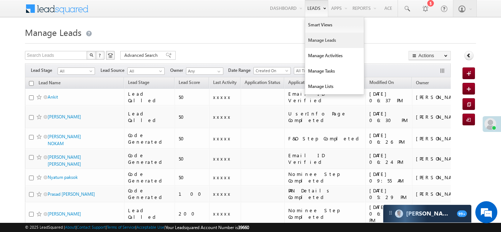
click at [315, 39] on link "Manage Leads" at bounding box center [334, 40] width 59 height 15
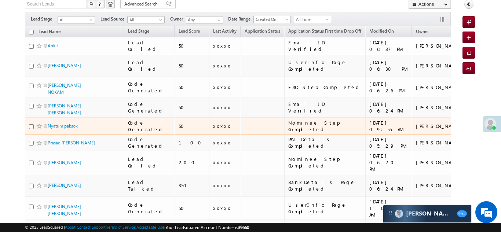
scroll to position [51, 0]
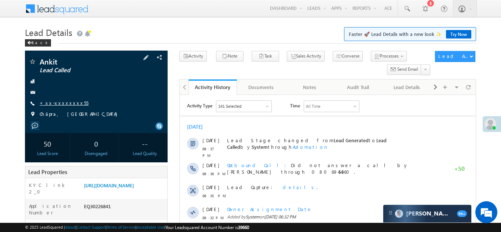
click at [58, 106] on link "+xx-xxxxxxxx55" at bounding box center [64, 103] width 49 height 6
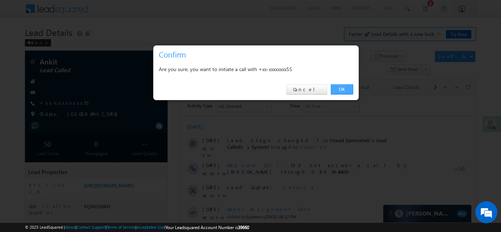
click at [343, 88] on link "OK" at bounding box center [342, 89] width 22 height 10
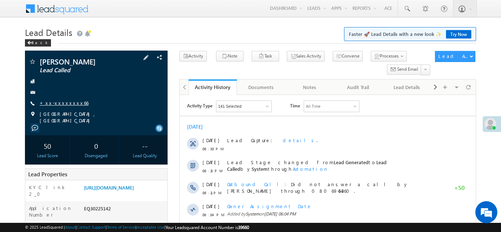
click at [64, 100] on link "+xx-xxxxxxxx66" at bounding box center [64, 103] width 49 height 6
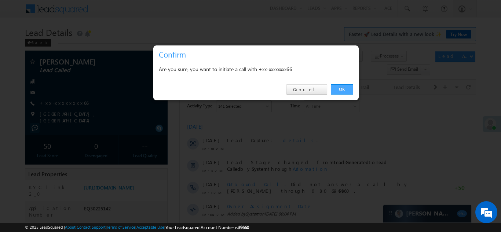
click at [341, 88] on link "OK" at bounding box center [342, 89] width 22 height 10
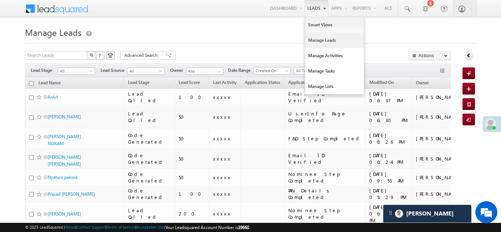
click at [318, 39] on link "Manage Leads" at bounding box center [334, 40] width 59 height 15
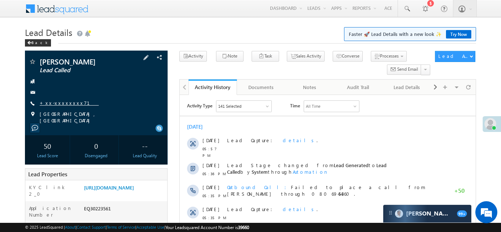
click at [58, 104] on link "+xx-xxxxxxxx71" at bounding box center [69, 103] width 59 height 6
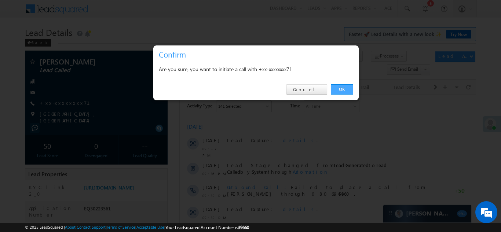
click at [343, 88] on link "OK" at bounding box center [342, 89] width 22 height 10
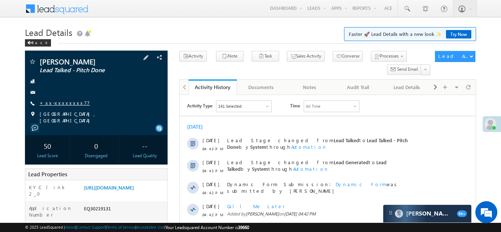
click at [62, 101] on link "+xx-xxxxxxxx77" at bounding box center [65, 103] width 50 height 6
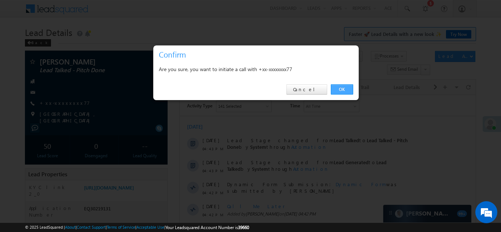
click at [340, 88] on link "OK" at bounding box center [342, 89] width 22 height 10
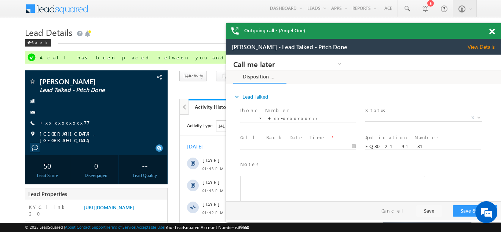
click at [493, 30] on span at bounding box center [492, 32] width 6 height 6
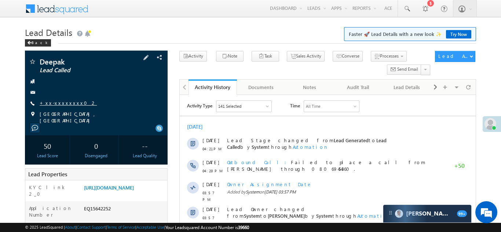
click at [58, 102] on link "+xx-xxxxxxxx02" at bounding box center [68, 103] width 57 height 6
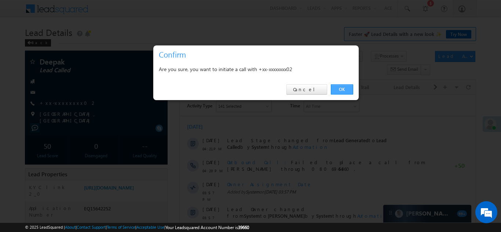
click at [342, 88] on link "OK" at bounding box center [342, 89] width 22 height 10
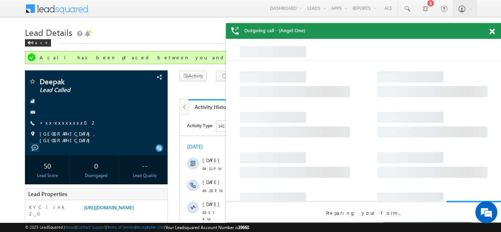
click at [492, 31] on span at bounding box center [492, 32] width 6 height 6
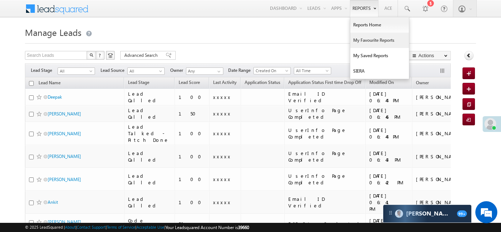
click at [363, 41] on link "My Favourite Reports" at bounding box center [379, 40] width 59 height 15
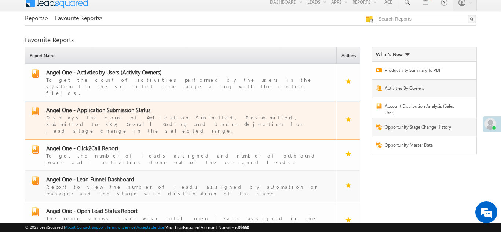
scroll to position [47, 0]
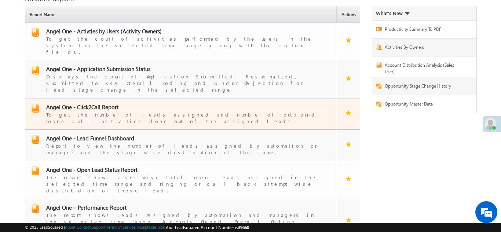
click at [99, 103] on span "Angel One - Click2Call Report" at bounding box center [82, 106] width 72 height 7
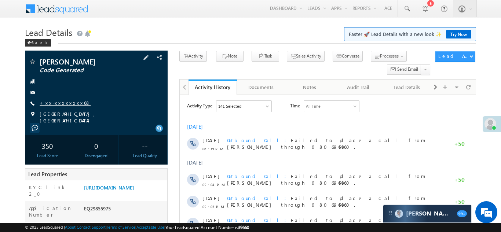
click at [59, 102] on link "+xx-xxxxxxxx68" at bounding box center [65, 103] width 51 height 6
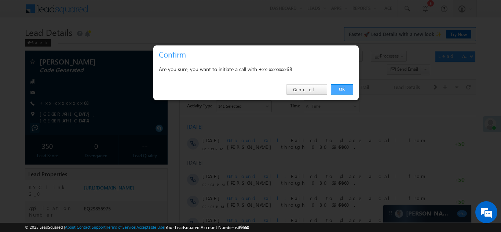
click at [338, 89] on link "OK" at bounding box center [342, 89] width 22 height 10
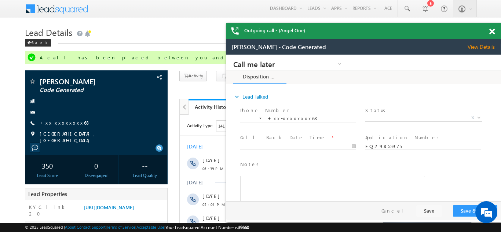
click at [493, 30] on span at bounding box center [492, 32] width 6 height 6
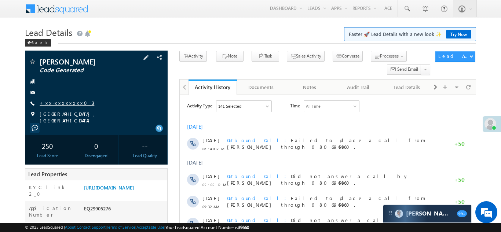
click at [54, 100] on link "+xx-xxxxxxxx03" at bounding box center [67, 103] width 55 height 6
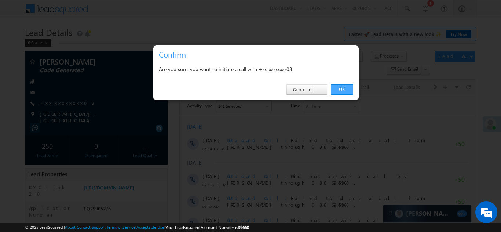
click at [343, 89] on link "OK" at bounding box center [342, 89] width 22 height 10
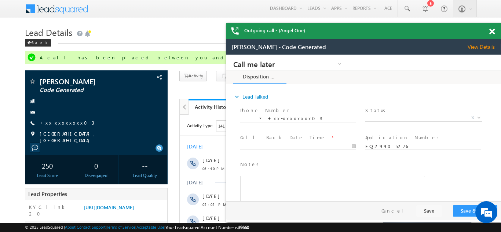
click at [493, 30] on span at bounding box center [492, 32] width 6 height 6
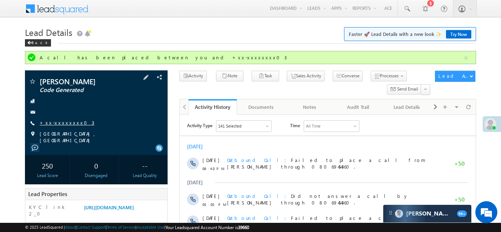
click at [56, 122] on link "+xx-xxxxxxxx03" at bounding box center [67, 123] width 55 height 6
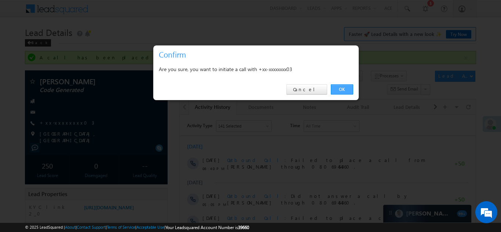
click at [339, 87] on link "OK" at bounding box center [342, 89] width 22 height 10
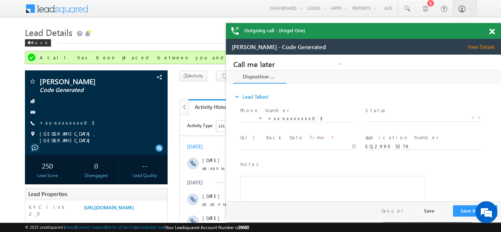
click at [493, 32] on span at bounding box center [492, 32] width 6 height 6
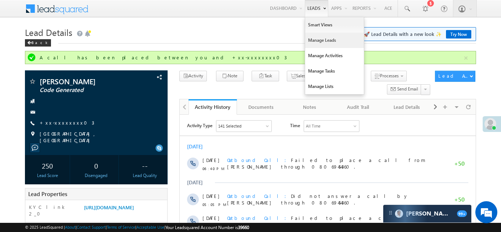
click at [311, 45] on link "Manage Leads" at bounding box center [334, 40] width 59 height 15
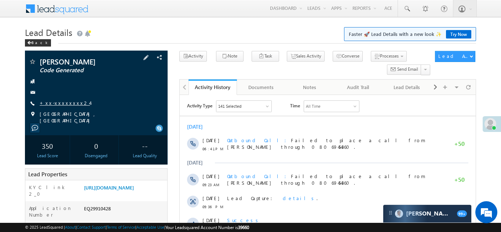
click at [58, 103] on link "+xx-xxxxxxxx24" at bounding box center [65, 103] width 50 height 6
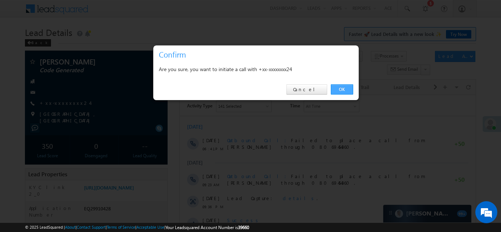
click at [342, 88] on link "OK" at bounding box center [342, 89] width 22 height 10
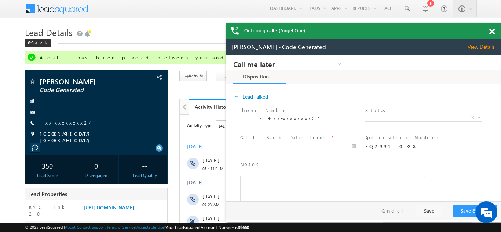
click at [491, 31] on span at bounding box center [492, 32] width 6 height 6
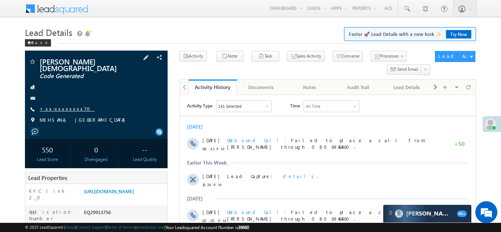
click at [59, 106] on link "+xx-xxxxxxxx70" at bounding box center [67, 109] width 55 height 6
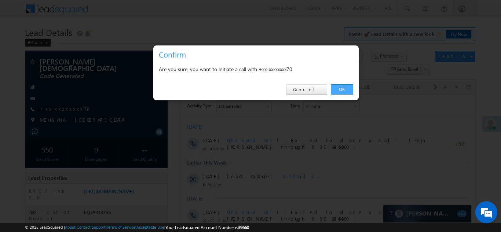
click at [340, 89] on link "OK" at bounding box center [342, 89] width 22 height 10
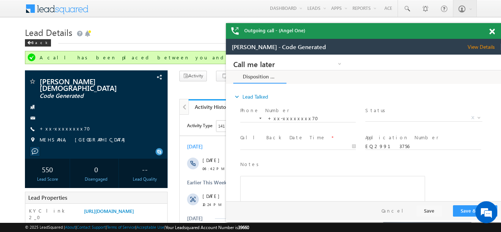
click at [491, 31] on span at bounding box center [492, 32] width 6 height 6
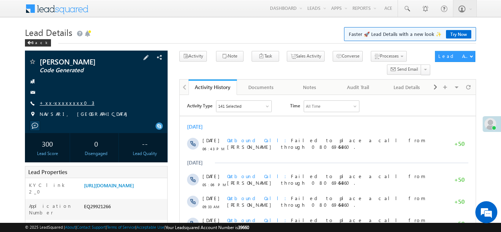
click at [57, 103] on link "+xx-xxxxxxxx03" at bounding box center [67, 103] width 55 height 6
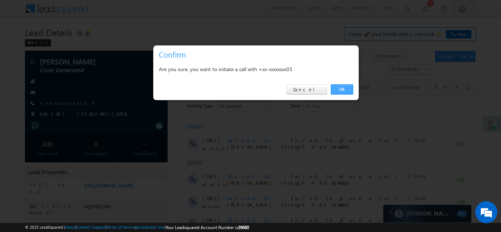
click at [338, 88] on link "OK" at bounding box center [342, 89] width 22 height 10
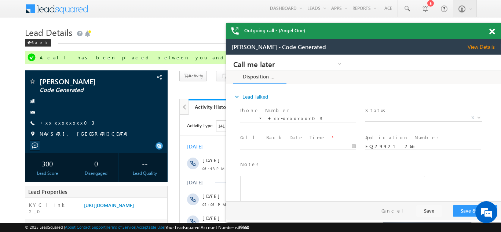
click at [493, 29] on span at bounding box center [492, 32] width 6 height 6
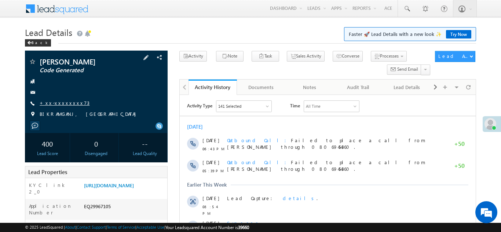
click at [62, 101] on link "+xx-xxxxxxxx73" at bounding box center [65, 103] width 50 height 6
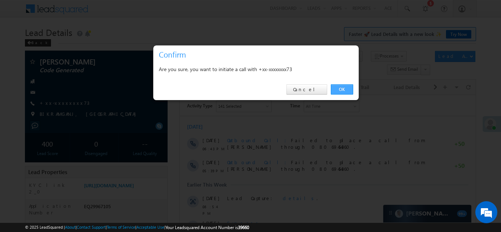
click at [340, 88] on link "OK" at bounding box center [342, 89] width 22 height 10
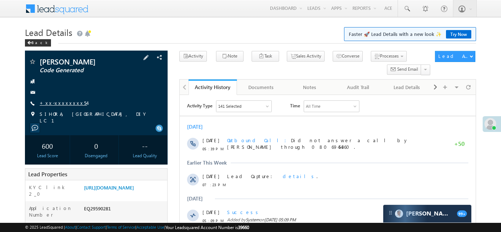
click at [57, 101] on link "+xx-xxxxxxxx54" at bounding box center [63, 103] width 47 height 6
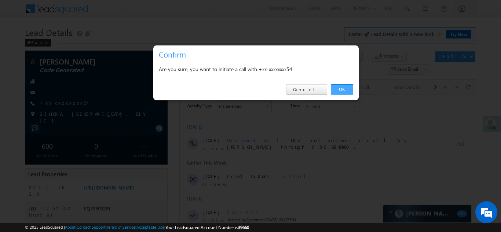
click at [335, 88] on link "OK" at bounding box center [342, 89] width 22 height 10
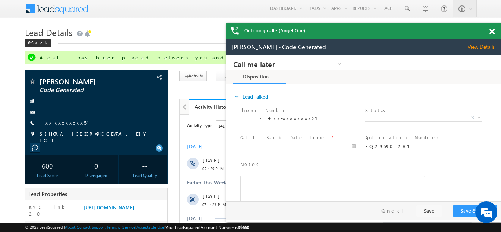
click at [493, 30] on span at bounding box center [492, 32] width 6 height 6
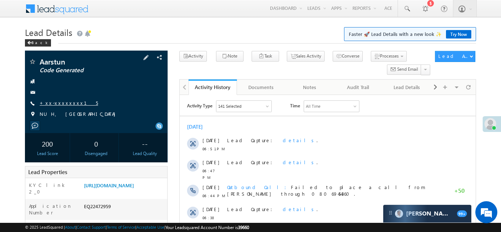
click at [60, 103] on link "+xx-xxxxxxxx15" at bounding box center [69, 103] width 58 height 6
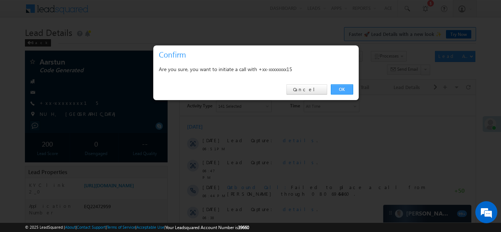
click at [341, 89] on link "OK" at bounding box center [342, 89] width 22 height 10
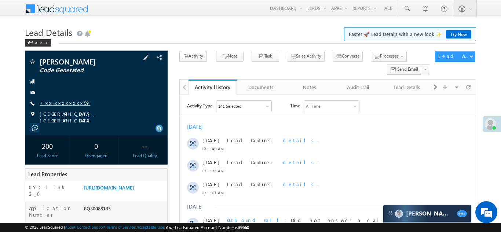
click at [54, 106] on link "+xx-xxxxxxxx59" at bounding box center [65, 103] width 51 height 6
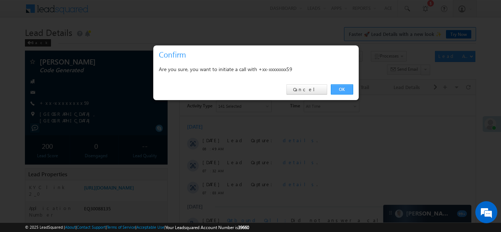
click at [339, 90] on link "OK" at bounding box center [342, 89] width 22 height 10
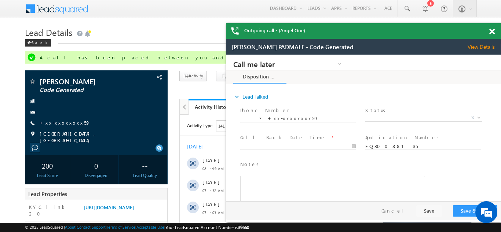
click at [491, 32] on span at bounding box center [492, 32] width 6 height 6
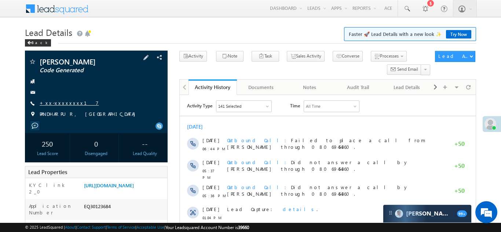
click at [58, 102] on link "+xx-xxxxxxxx17" at bounding box center [69, 103] width 59 height 6
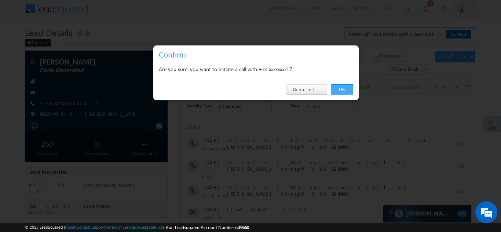
click at [337, 91] on link "OK" at bounding box center [342, 89] width 22 height 10
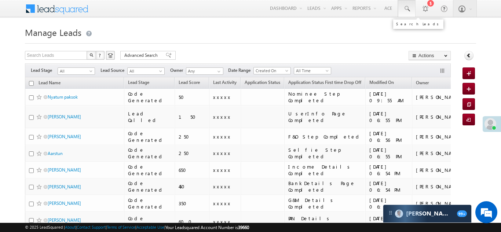
click at [405, 10] on span at bounding box center [406, 8] width 7 height 7
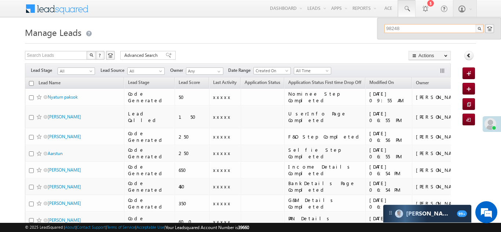
type input "98248"
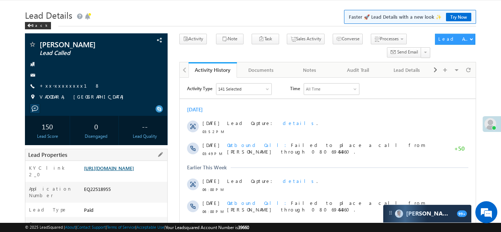
scroll to position [112, 0]
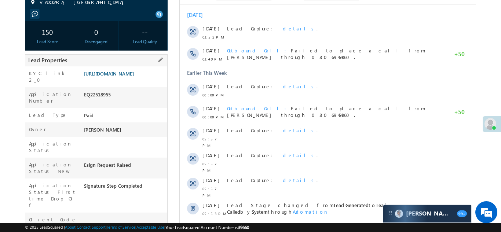
click at [134, 77] on link "https://angelbroking1-pk3em7sa.customui-test.leadsquared.com?leadId=9be4b131-ca…" at bounding box center [109, 73] width 50 height 6
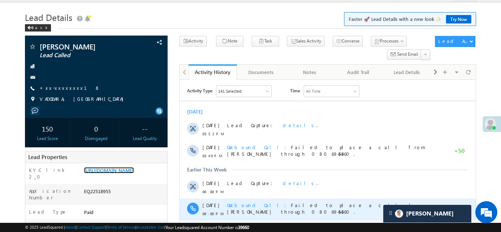
scroll to position [0, 0]
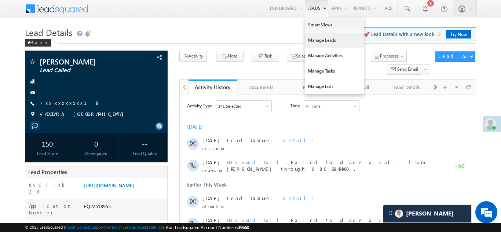
click at [314, 38] on link "Manage Leads" at bounding box center [334, 40] width 59 height 15
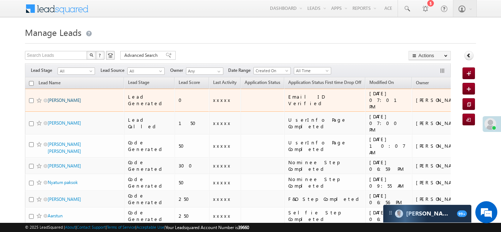
click at [57, 98] on link "[PERSON_NAME]" at bounding box center [64, 101] width 33 height 6
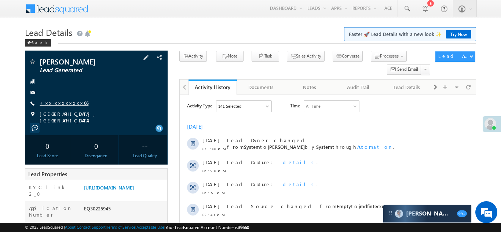
click at [61, 103] on link "+xx-xxxxxxxx66" at bounding box center [64, 103] width 49 height 6
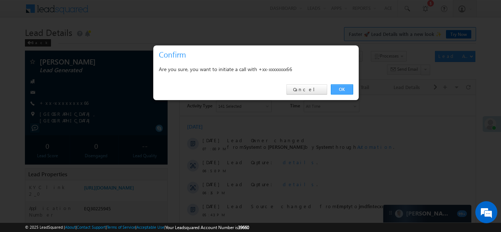
click at [342, 87] on link "OK" at bounding box center [342, 89] width 22 height 10
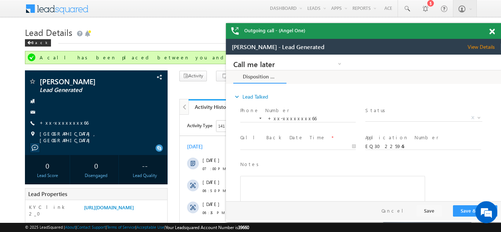
click at [493, 30] on span at bounding box center [492, 32] width 6 height 6
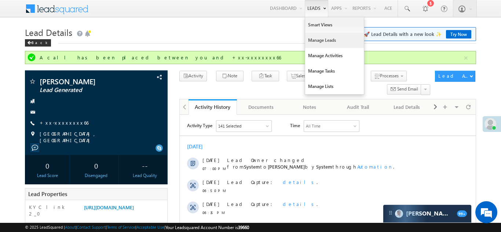
click at [315, 43] on link "Manage Leads" at bounding box center [334, 40] width 59 height 15
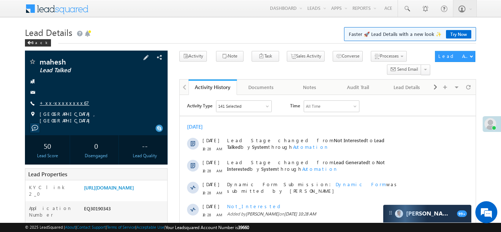
click at [65, 101] on link "+xx-xxxxxxxx67" at bounding box center [65, 103] width 50 height 6
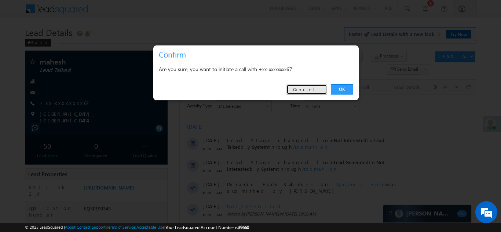
click at [312, 89] on link "Cancel" at bounding box center [306, 89] width 41 height 10
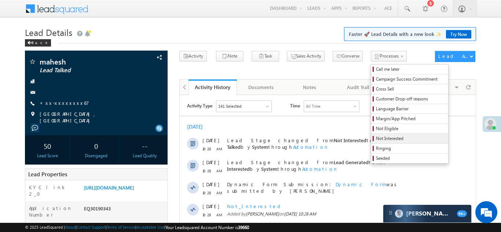
click at [376, 138] on span "Not Interested" at bounding box center [411, 138] width 70 height 7
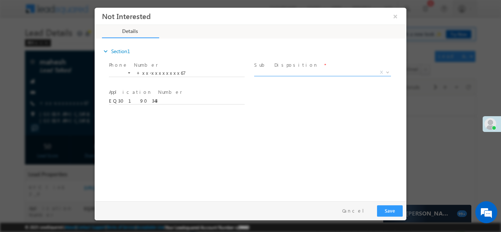
click at [296, 73] on span "X" at bounding box center [322, 72] width 137 height 7
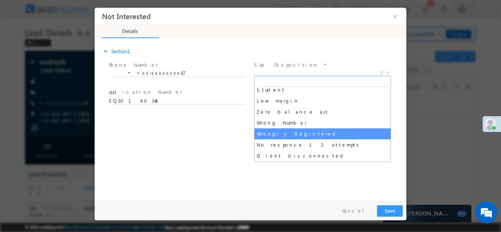
select select "Wrongly Registered"
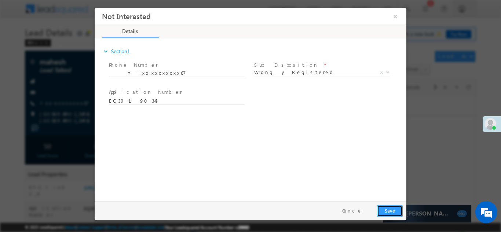
click at [393, 205] on button "Save" at bounding box center [390, 210] width 26 height 11
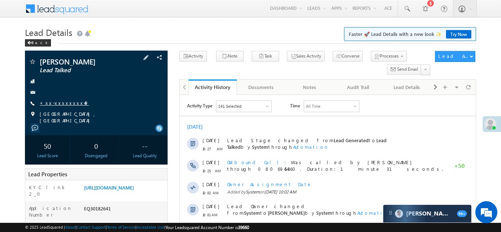
click at [62, 103] on link "+xx-xxxxxxxx49" at bounding box center [64, 103] width 49 height 6
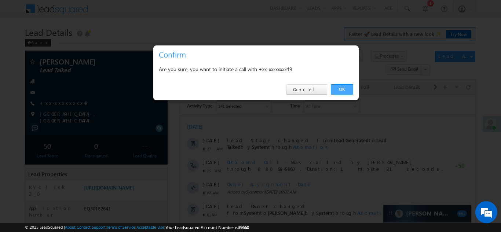
click at [339, 87] on link "OK" at bounding box center [342, 89] width 22 height 10
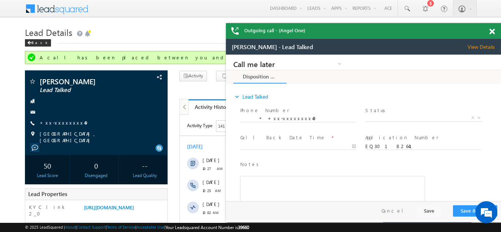
click at [490, 31] on span at bounding box center [492, 32] width 6 height 6
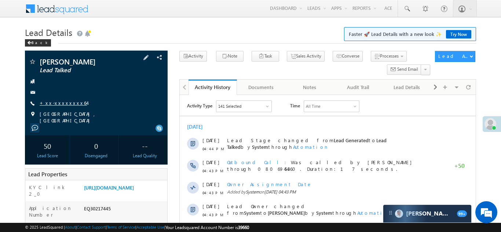
click at [65, 102] on link "+xx-xxxxxxxx64" at bounding box center [63, 103] width 47 height 6
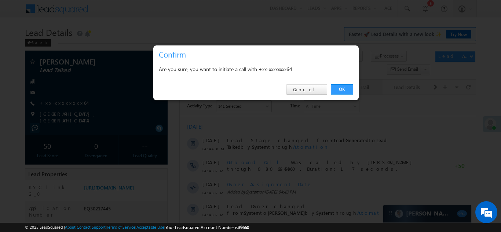
click at [337, 89] on link "OK" at bounding box center [342, 89] width 22 height 10
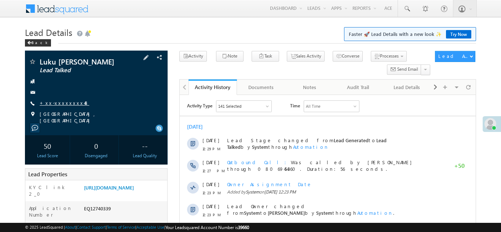
click at [56, 103] on link "+xx-xxxxxxxx48" at bounding box center [65, 103] width 50 height 6
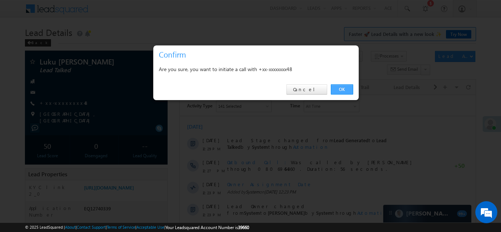
click at [342, 90] on link "OK" at bounding box center [342, 89] width 22 height 10
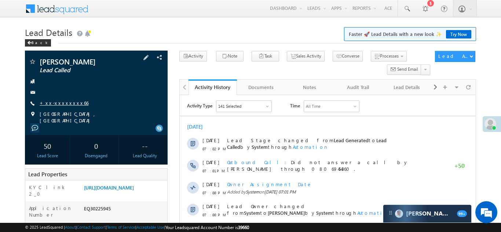
click at [58, 104] on link "+xx-xxxxxxxx66" at bounding box center [64, 103] width 49 height 6
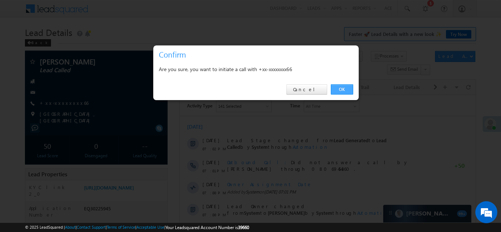
click at [337, 90] on link "OK" at bounding box center [342, 89] width 22 height 10
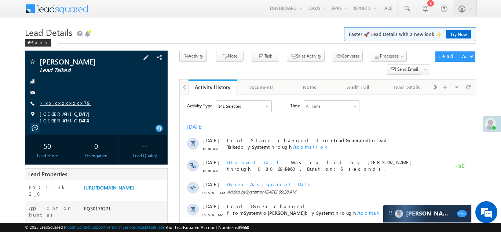
click at [58, 103] on link "+xx-xxxxxxxx79" at bounding box center [65, 103] width 51 height 6
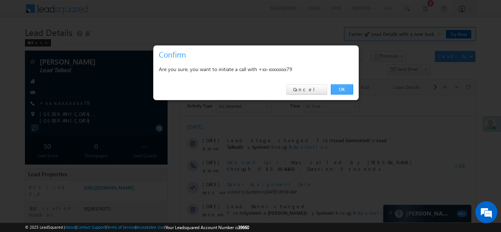
click at [343, 91] on link "OK" at bounding box center [342, 89] width 22 height 10
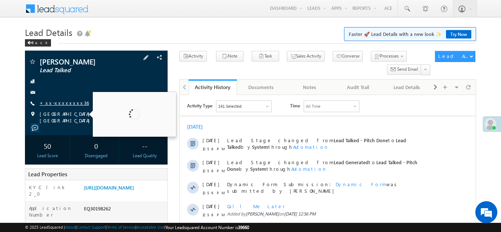
click at [56, 105] on link "+xx-xxxxxxxx36" at bounding box center [64, 103] width 49 height 6
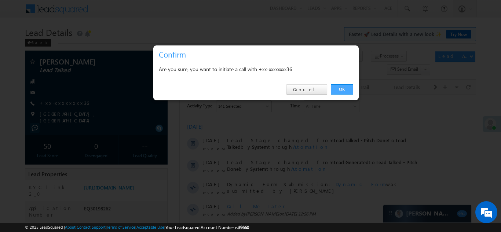
click at [340, 89] on link "OK" at bounding box center [342, 89] width 22 height 10
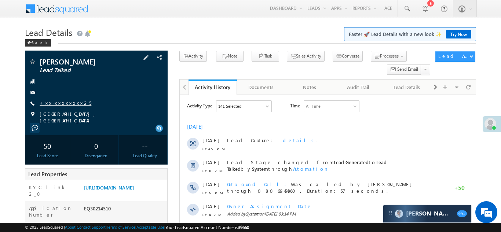
click at [56, 101] on link "+xx-xxxxxxxx25" at bounding box center [66, 103] width 52 height 6
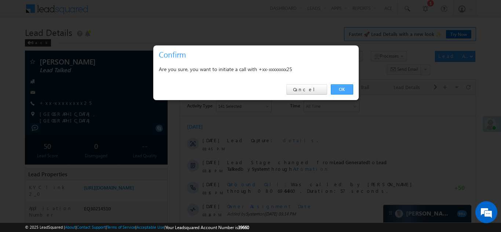
click at [337, 88] on link "OK" at bounding box center [342, 89] width 22 height 10
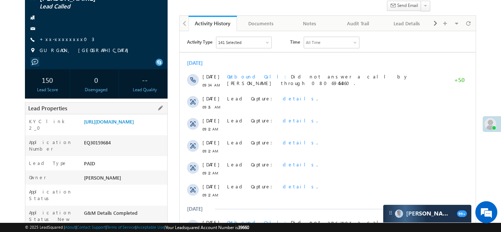
scroll to position [103, 0]
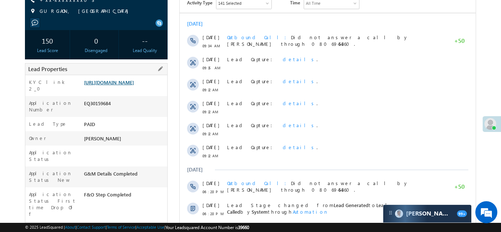
click at [121, 85] on link "https://angelbroking1-pk3em7sa.customui-test.leadsquared.com?leadId=19350603-e1…" at bounding box center [109, 82] width 50 height 6
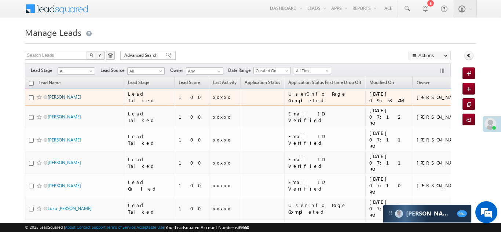
click at [66, 99] on link "[PERSON_NAME]" at bounding box center [64, 97] width 33 height 6
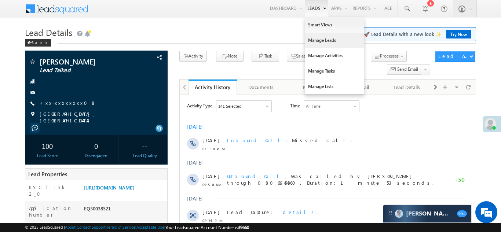
click at [318, 40] on link "Manage Leads" at bounding box center [334, 40] width 59 height 15
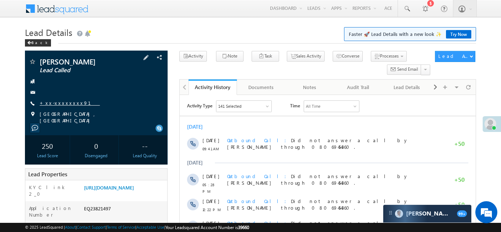
click at [59, 102] on link "+xx-xxxxxxxx91" at bounding box center [70, 103] width 60 height 6
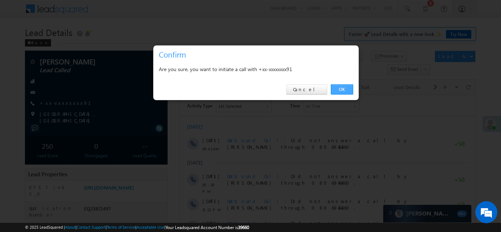
click at [342, 86] on link "OK" at bounding box center [342, 89] width 22 height 10
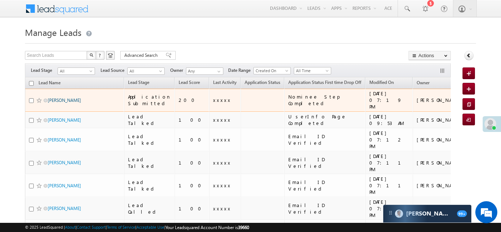
click at [53, 98] on link "[PERSON_NAME]" at bounding box center [64, 101] width 33 height 6
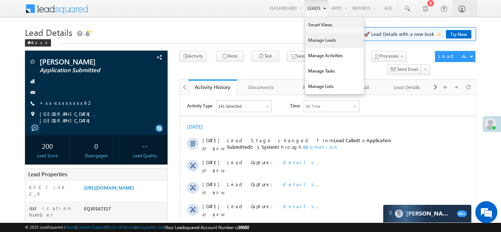
click at [309, 42] on link "Manage Leads" at bounding box center [334, 40] width 59 height 15
